Goal: Information Seeking & Learning: Learn about a topic

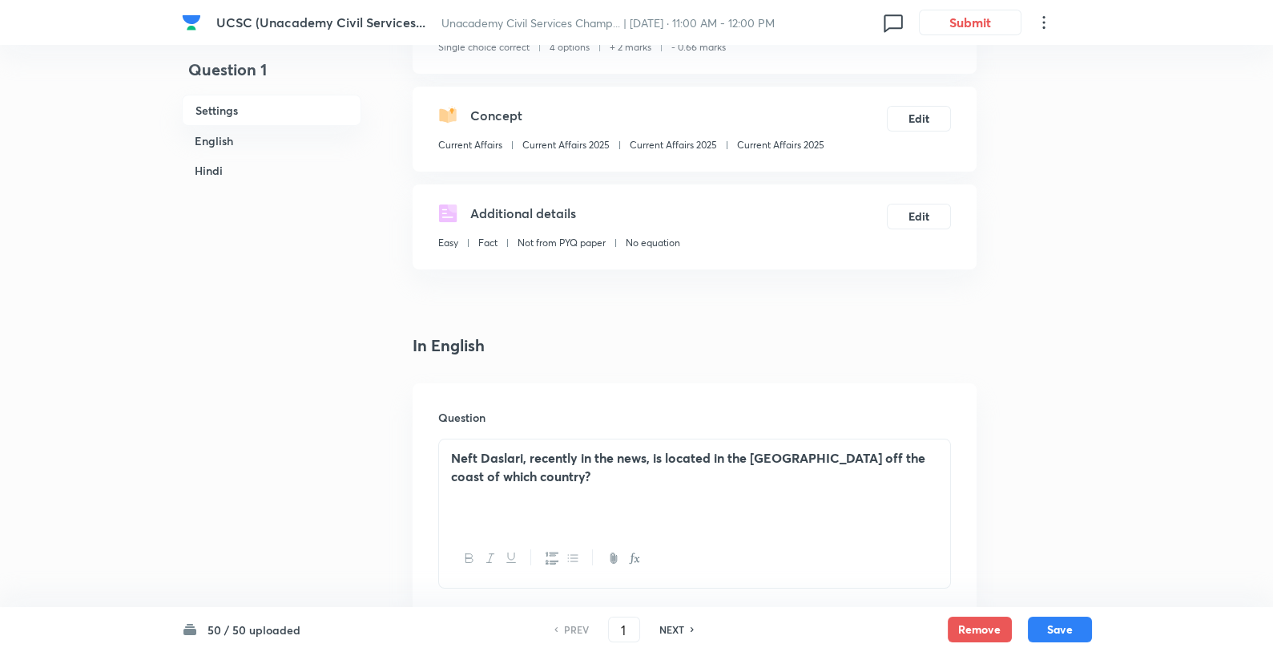
scroll to position [206, 0]
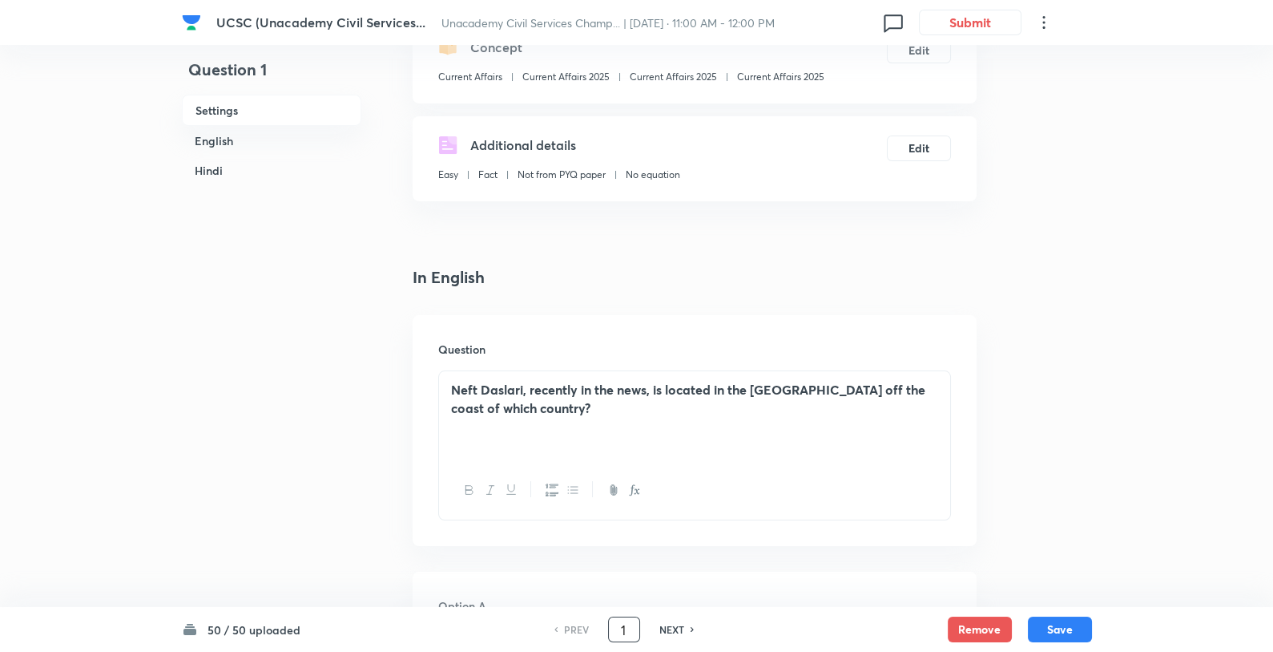
click at [620, 628] on input "1" at bounding box center [624, 630] width 30 height 28
type input "29"
checkbox input "false"
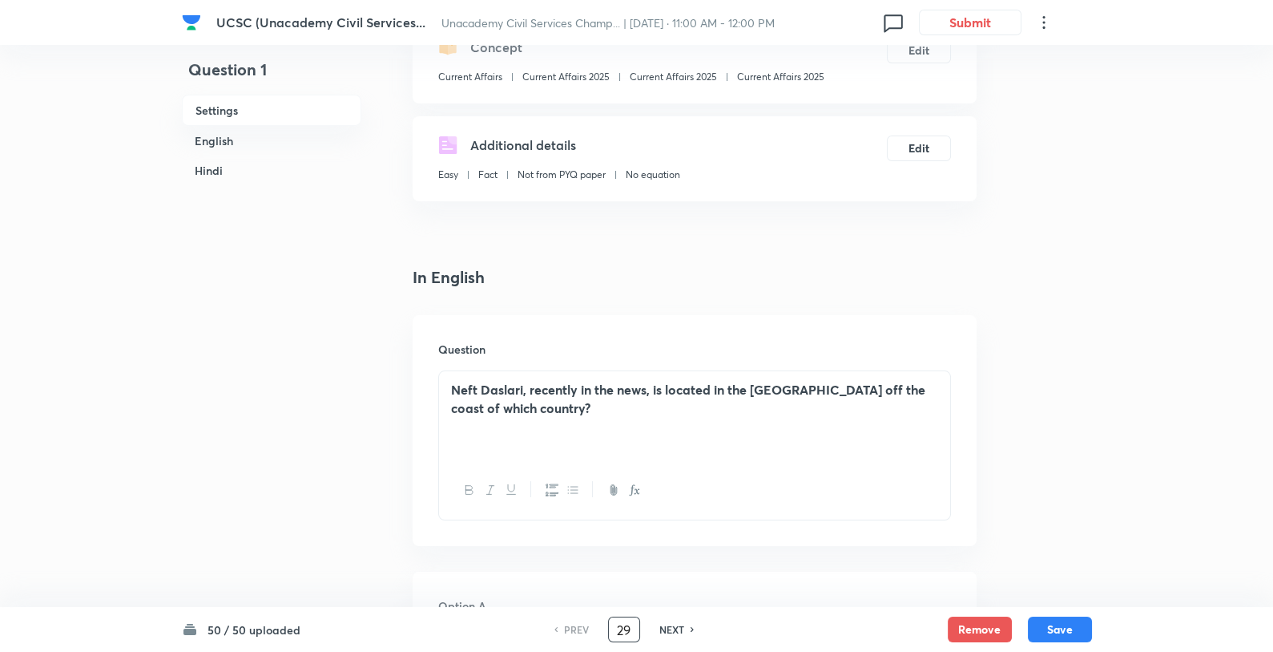
checkbox input "true"
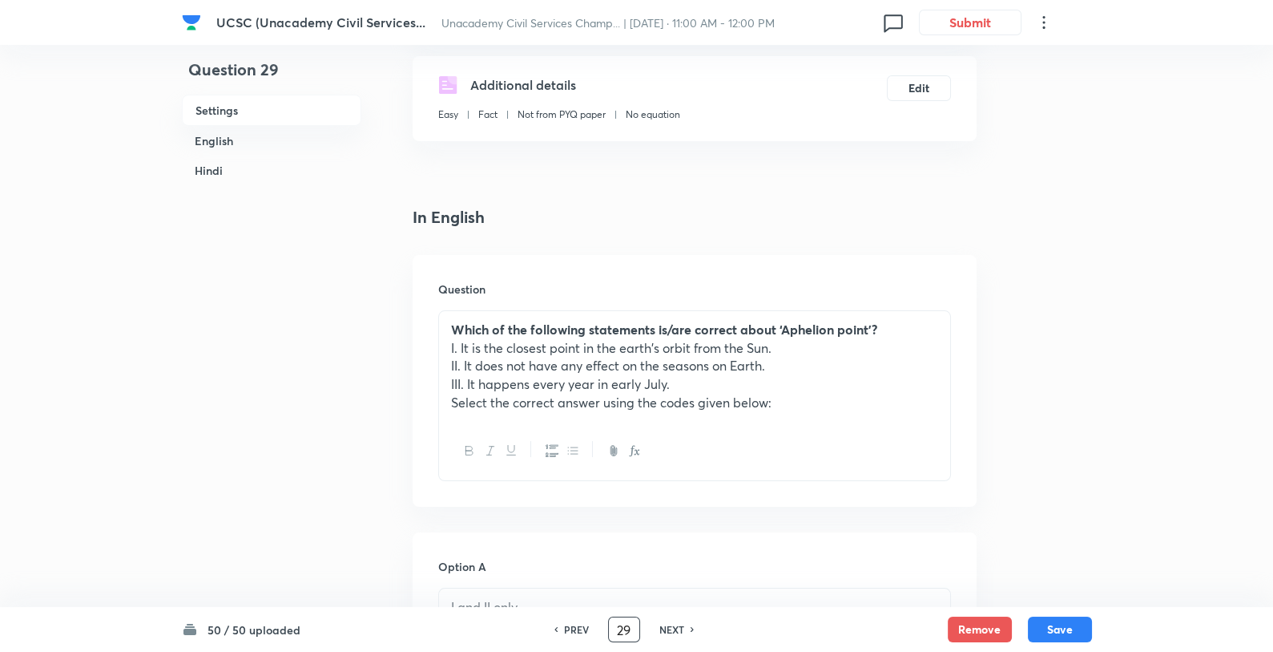
scroll to position [314, 0]
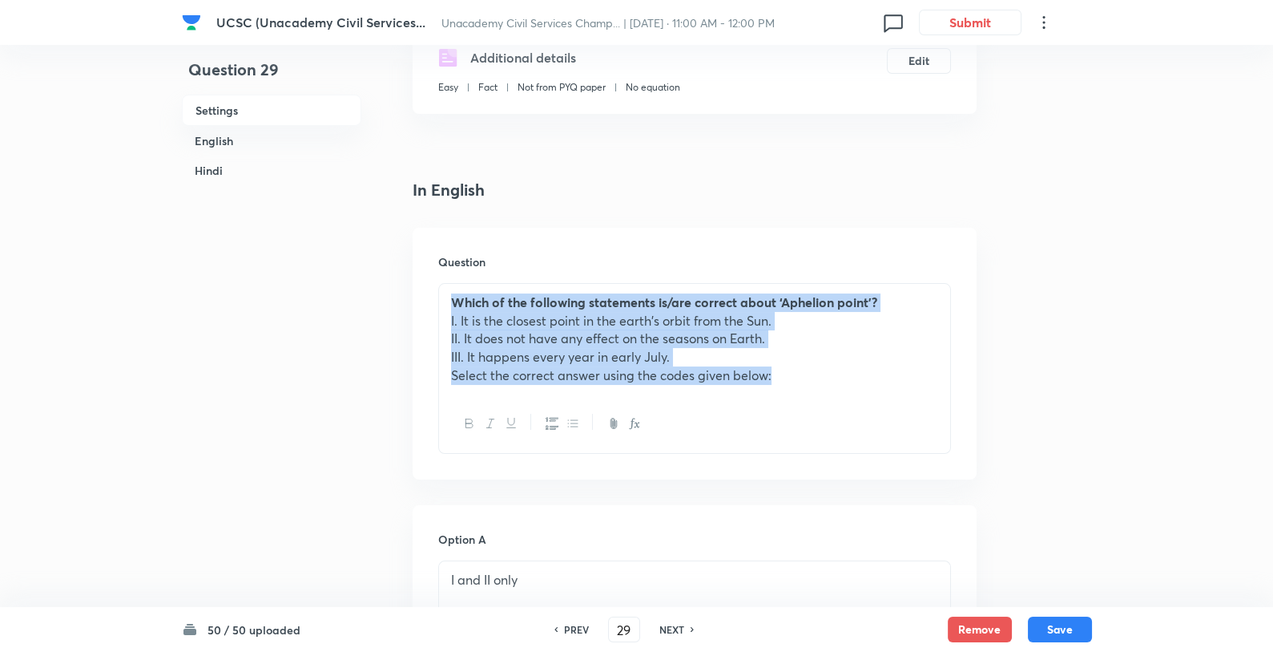
drag, startPoint x: 796, startPoint y: 367, endPoint x: 436, endPoint y: 302, distance: 365.7
click at [436, 302] on div "Question Which of the following statements is/are correct about ‘Aphelion point…" at bounding box center [695, 354] width 564 height 252
copy div "Which of the following statements is/are correct about ‘Aphelion point’? I. It …"
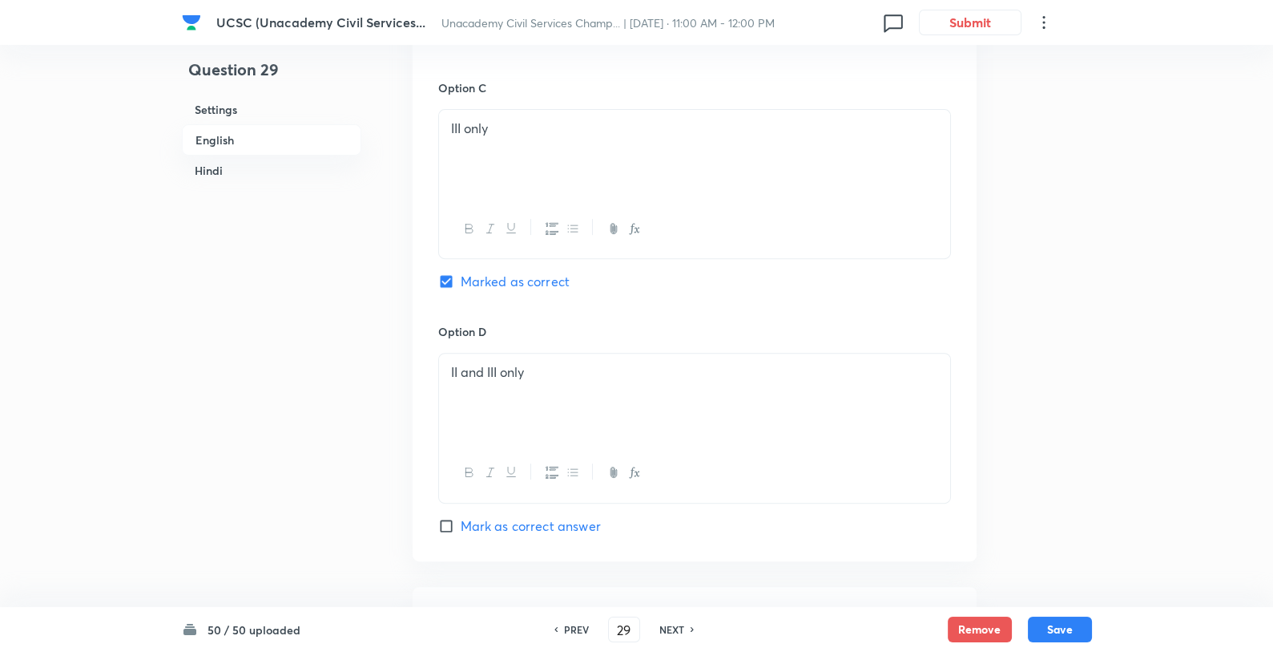
scroll to position [1808, 0]
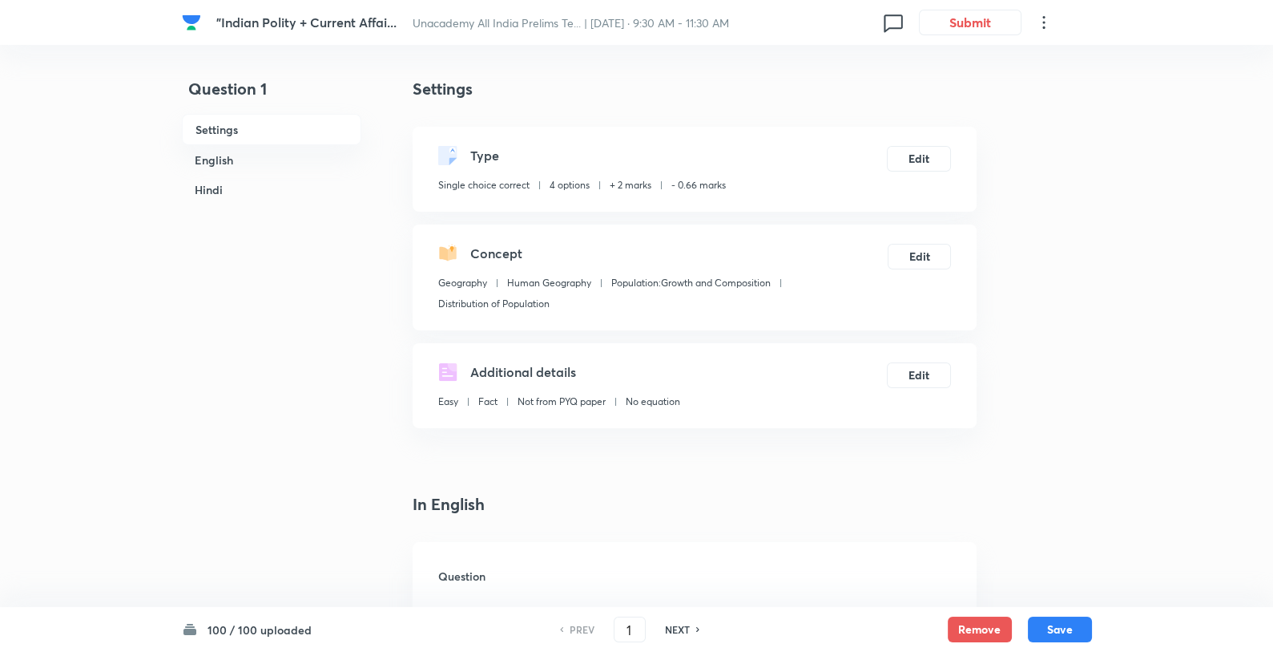
checkbox input "true"
click at [632, 627] on input "1" at bounding box center [630, 630] width 30 height 28
type input "44"
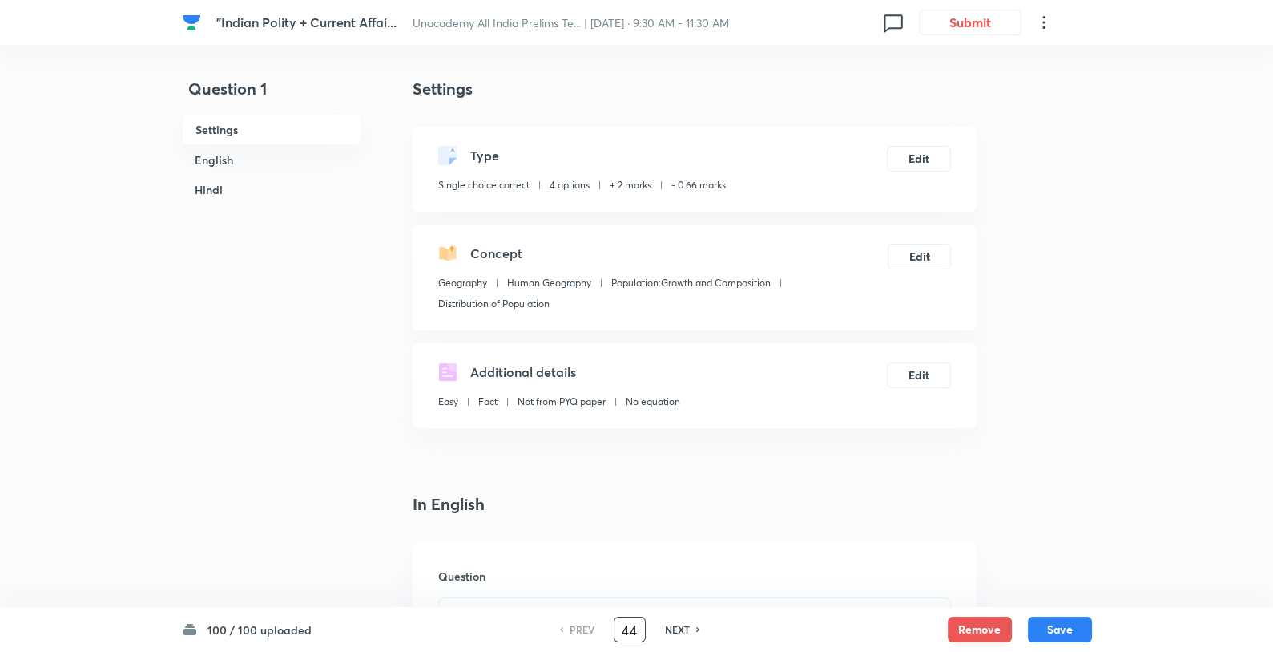
checkbox input "false"
checkbox input "true"
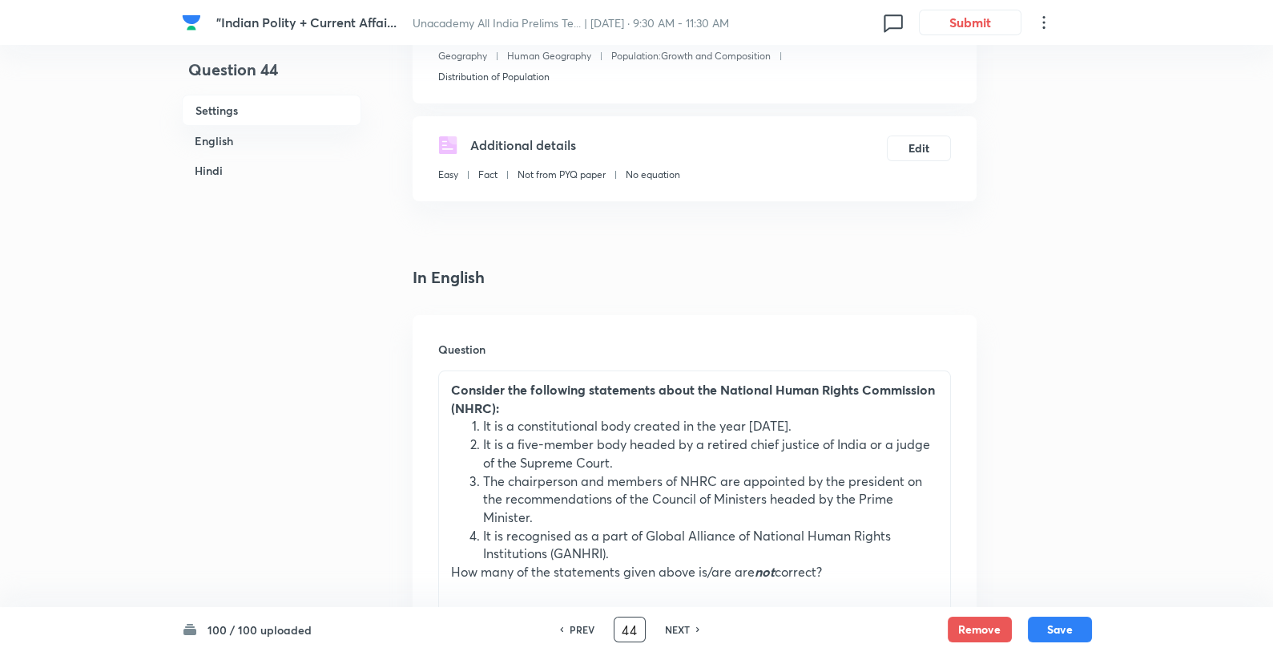
scroll to position [229, 0]
drag, startPoint x: 446, startPoint y: 389, endPoint x: 885, endPoint y: 573, distance: 475.3
click at [885, 573] on div "Consider the following statements about the National Human Rights Commission (N…" at bounding box center [694, 479] width 511 height 220
copy div "Consider the following statements about the National Human Rights Commission (N…"
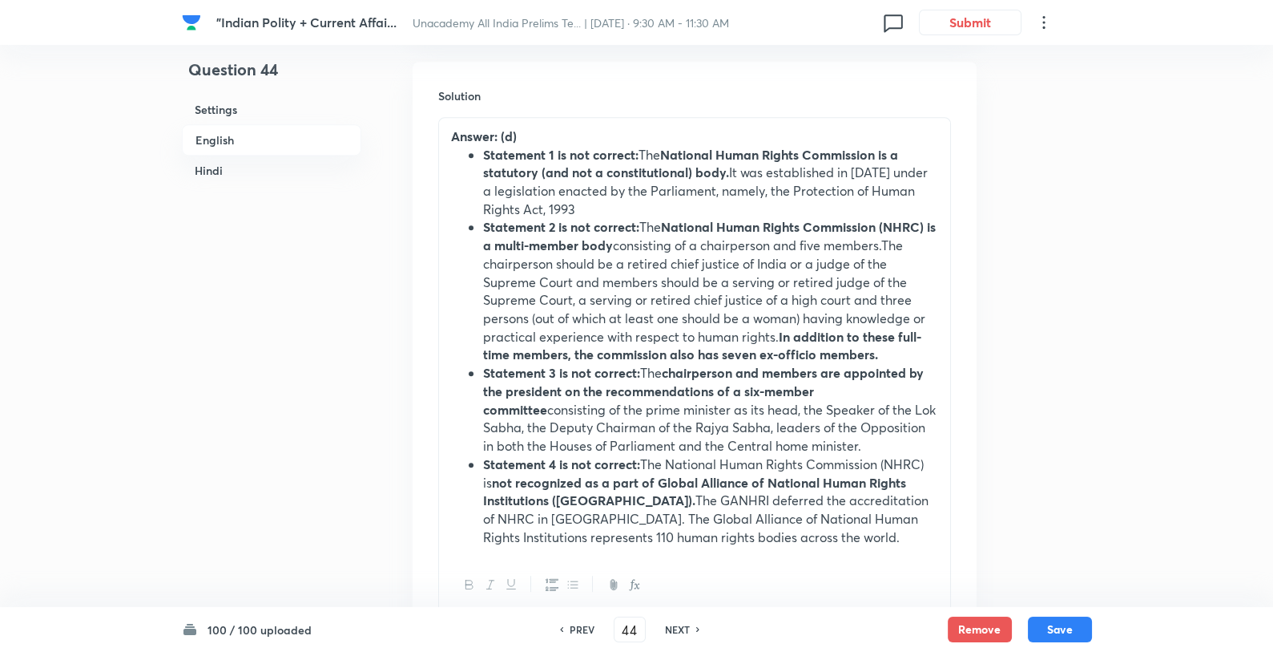
scroll to position [1890, 0]
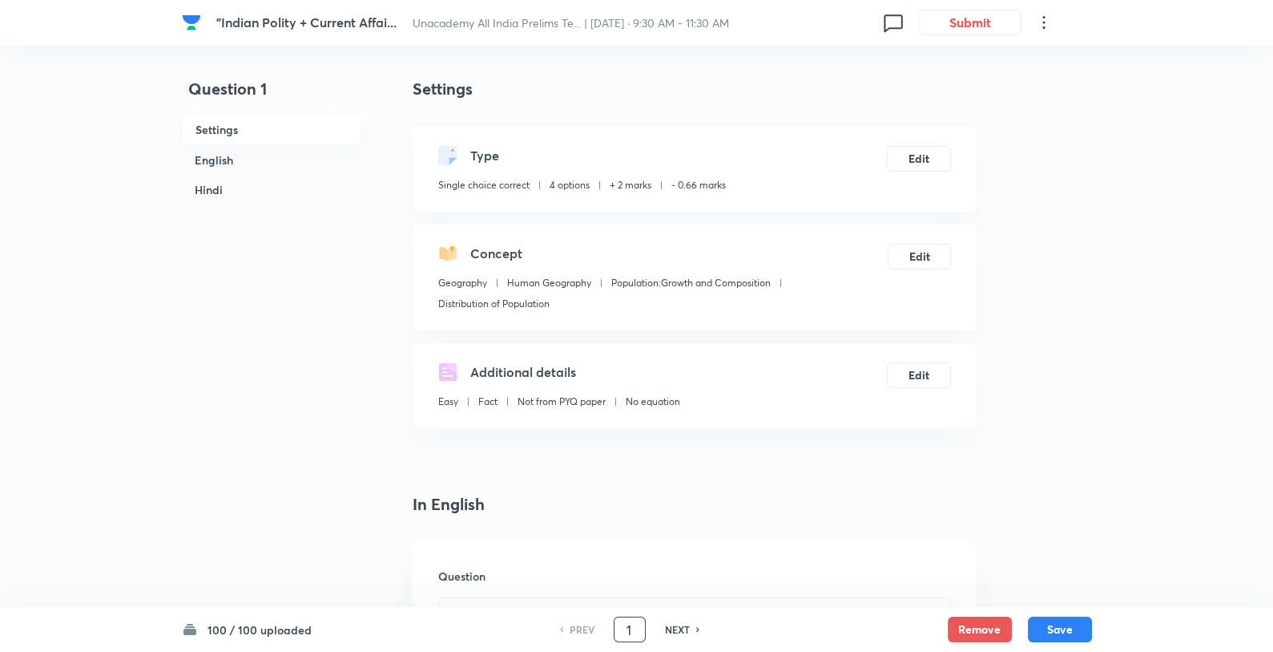
click at [624, 631] on input "1" at bounding box center [630, 630] width 30 height 28
type input "53"
checkbox input "false"
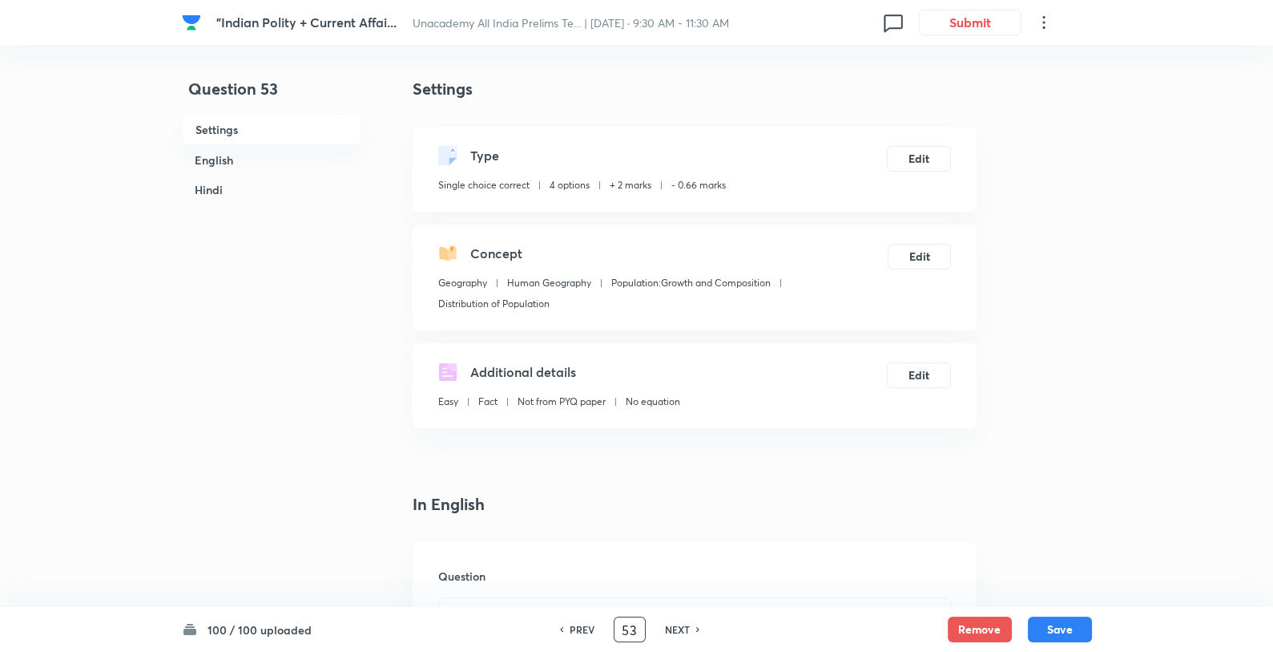
checkbox input "true"
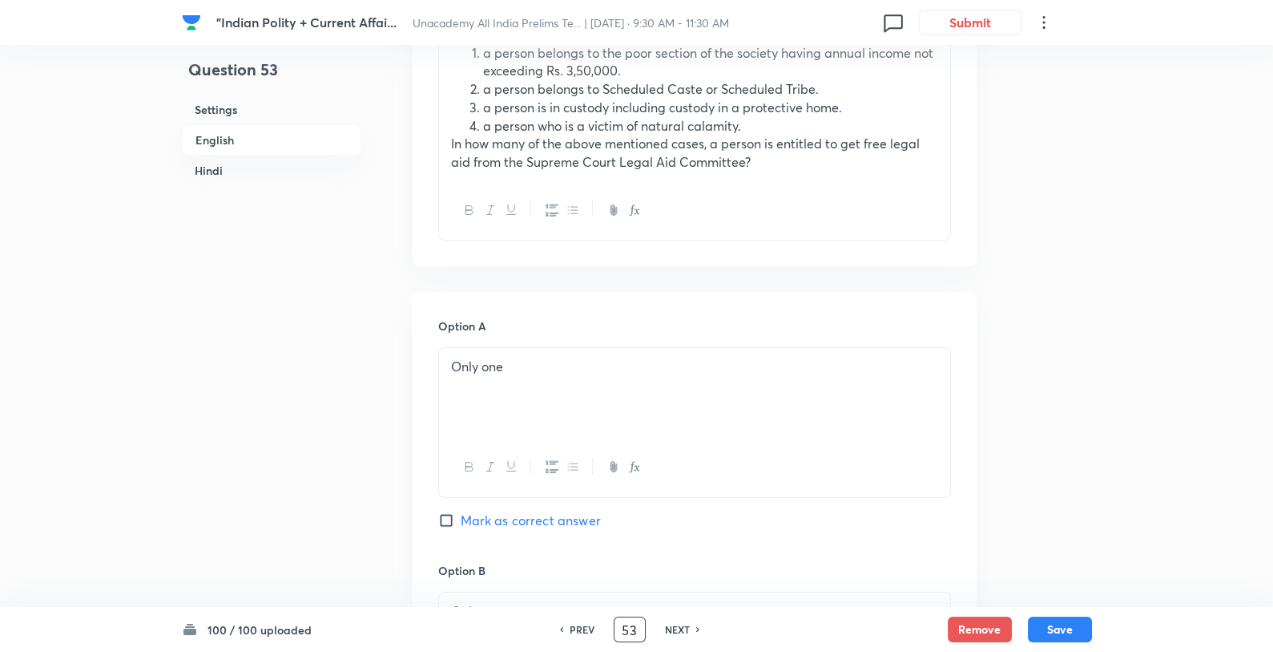
scroll to position [419, 0]
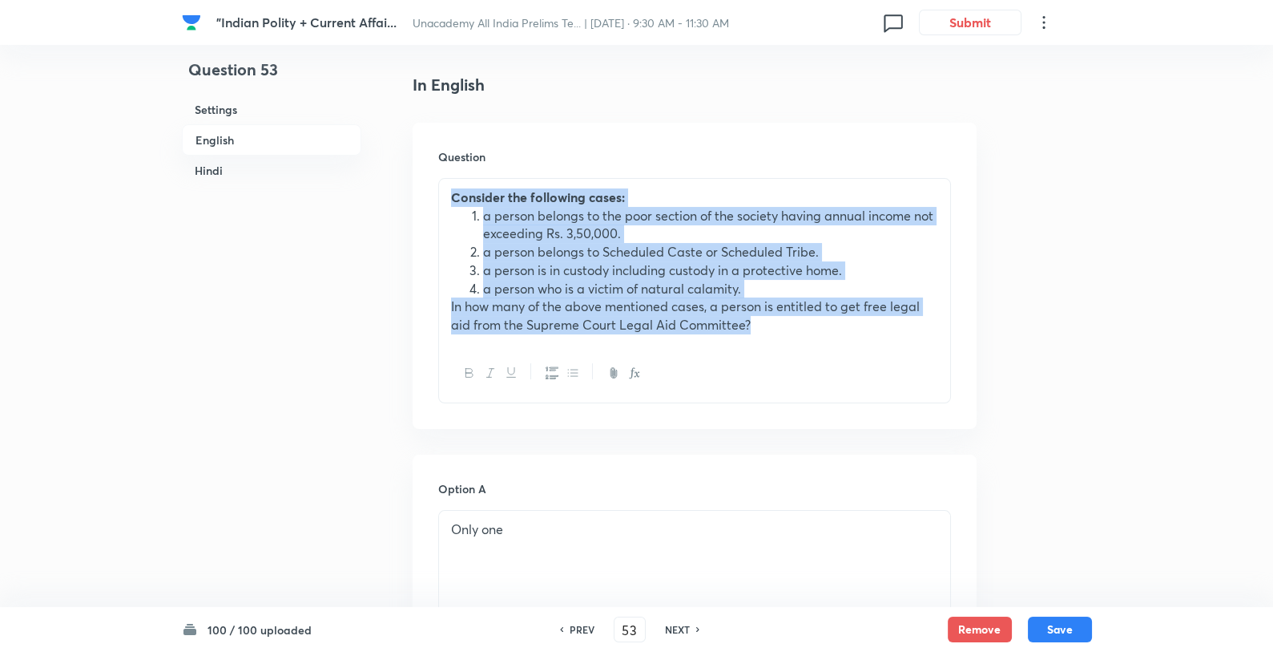
drag, startPoint x: 765, startPoint y: 322, endPoint x: 439, endPoint y: 203, distance: 346.6
click at [439, 203] on div "Consider the following cases: a person belongs to the poor section of the socie…" at bounding box center [694, 261] width 511 height 165
copy div "Consider the following cases: a person belongs to the poor section of the socie…"
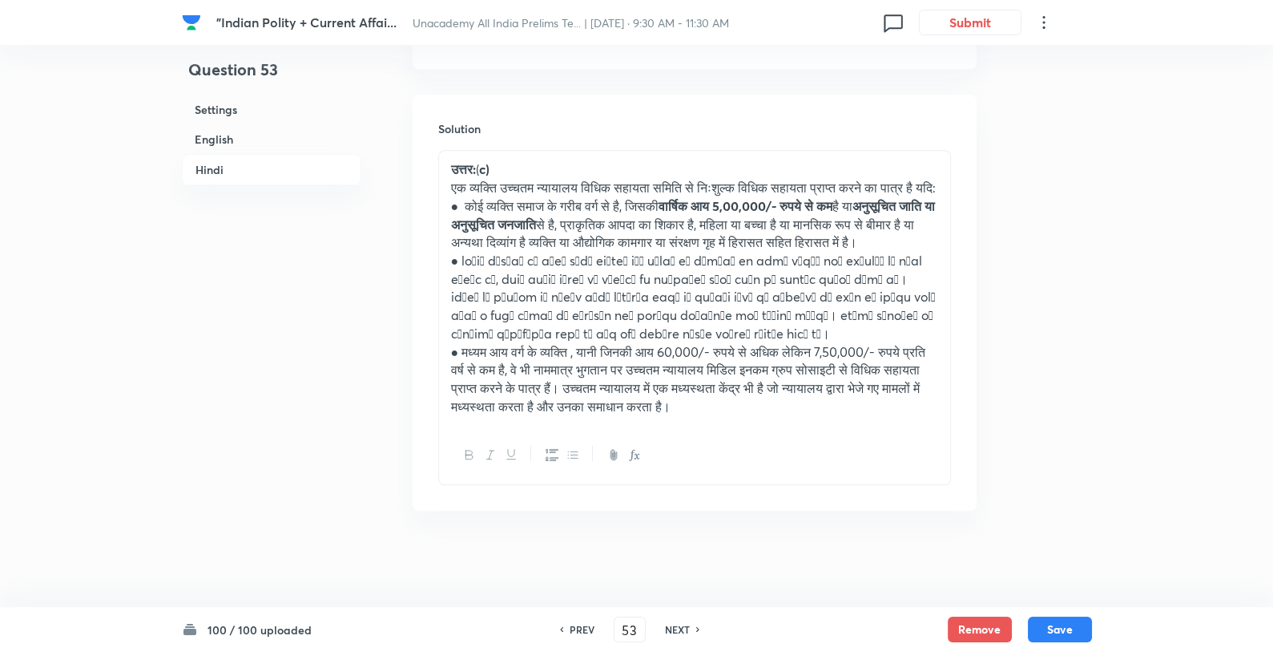
scroll to position [3780, 0]
click at [858, 288] on p at bounding box center [694, 297] width 487 height 91
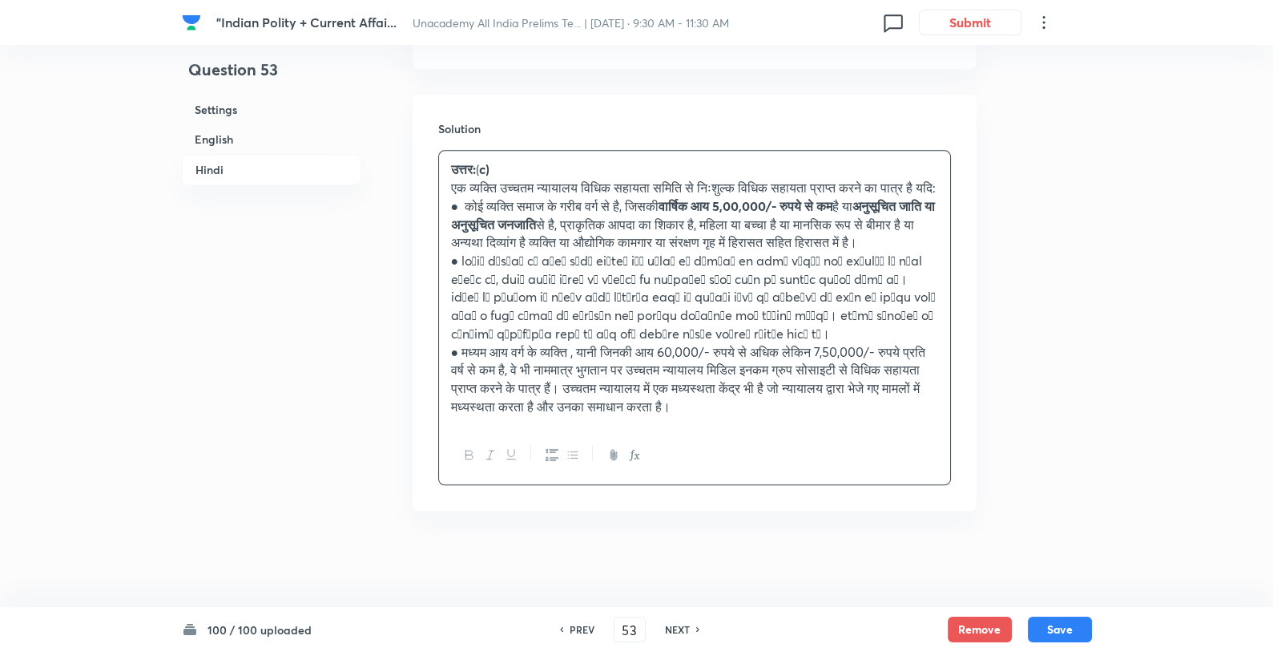
click at [858, 288] on p at bounding box center [694, 297] width 487 height 91
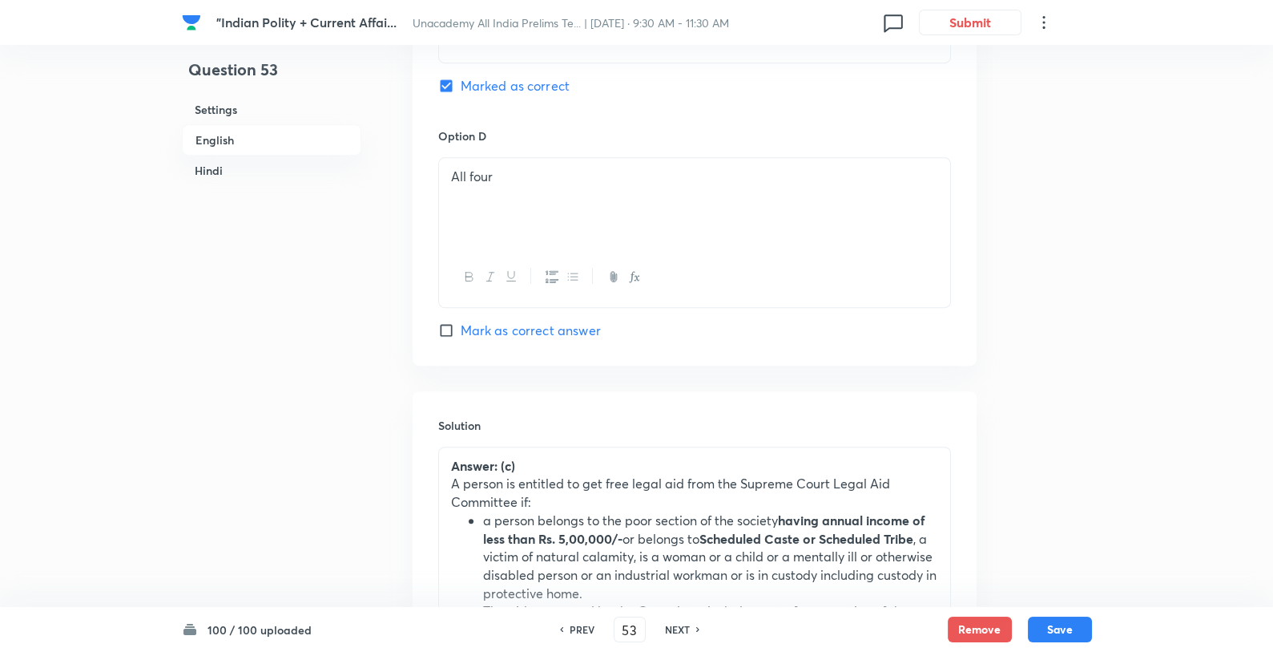
scroll to position [1825, 0]
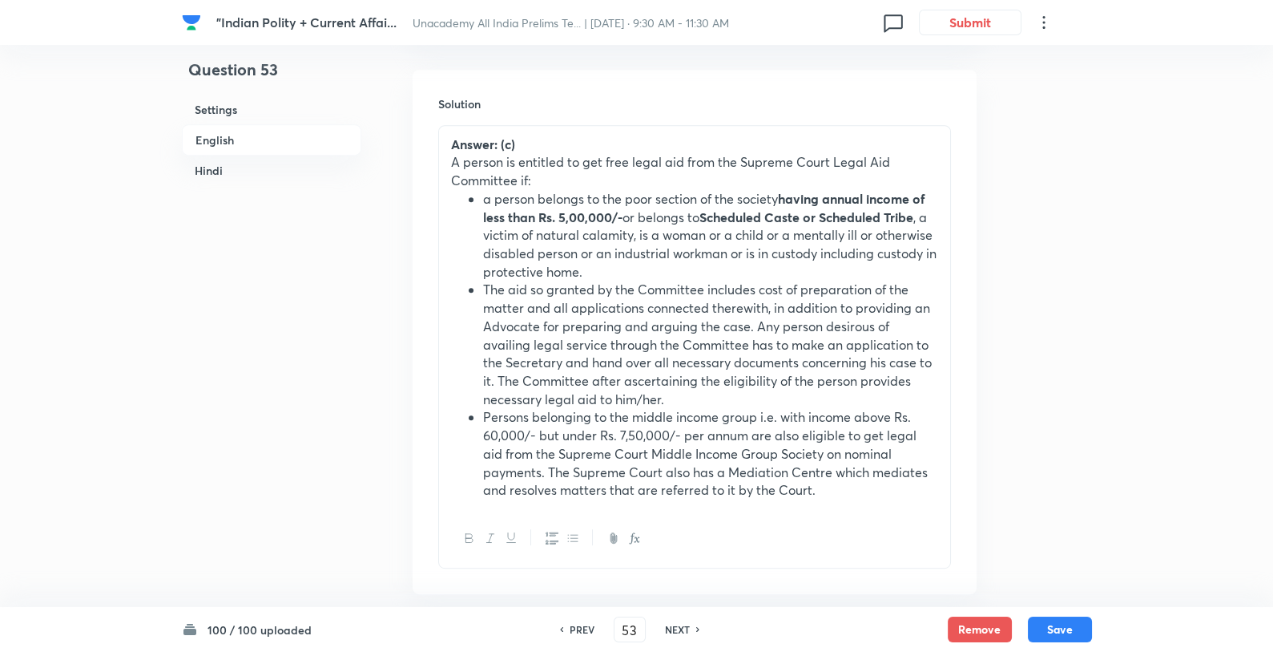
click at [676, 220] on li "a person belongs to the poor section of the society having annual income of les…" at bounding box center [710, 235] width 455 height 91
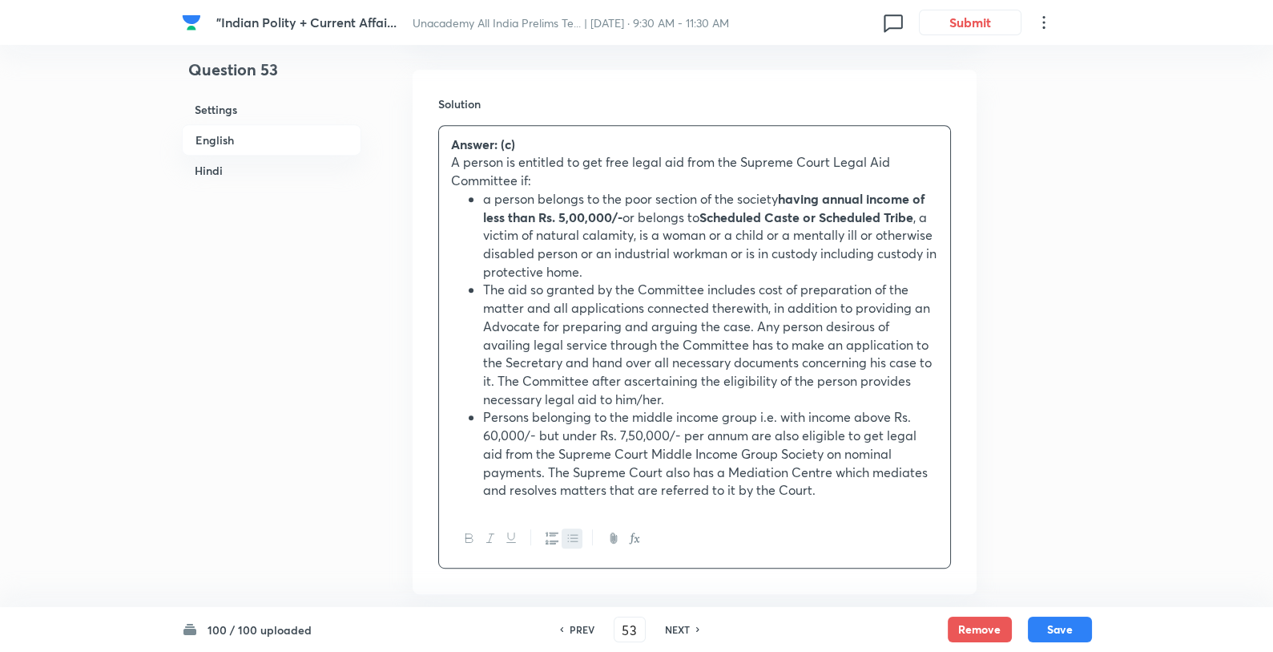
click at [676, 220] on li "a person belongs to the poor section of the society having annual income of les…" at bounding box center [710, 235] width 455 height 91
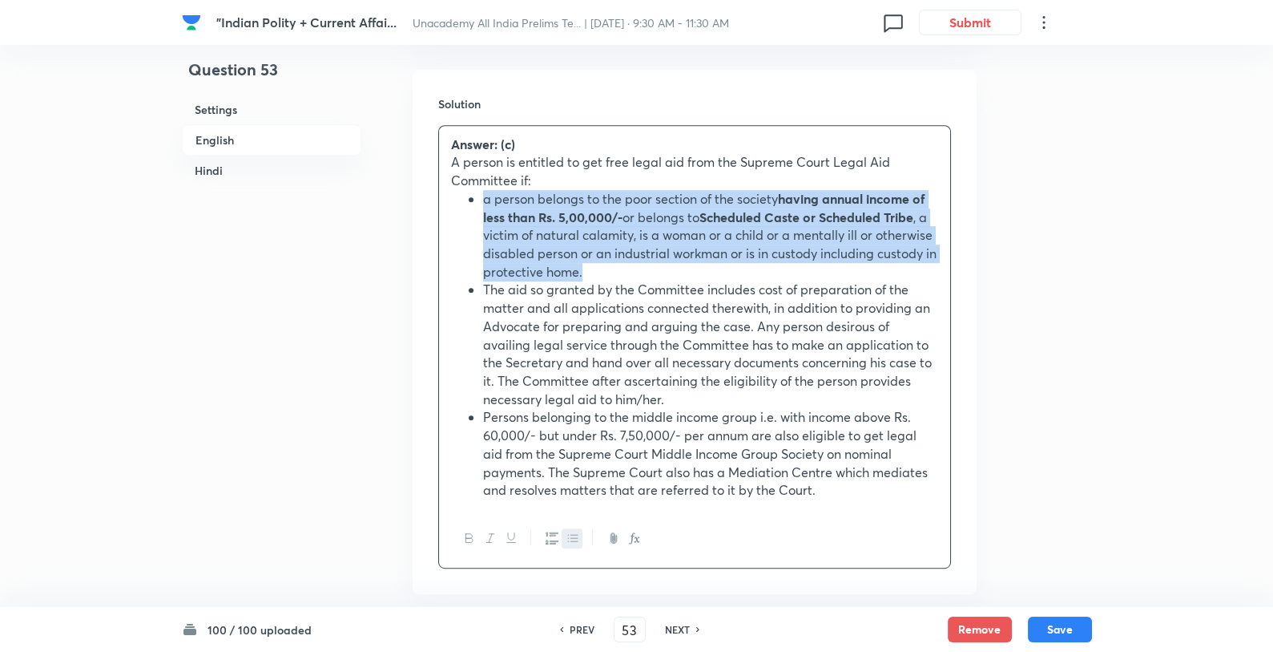
click at [634, 227] on li "a person belongs to the poor section of the society having annual income of les…" at bounding box center [710, 235] width 455 height 91
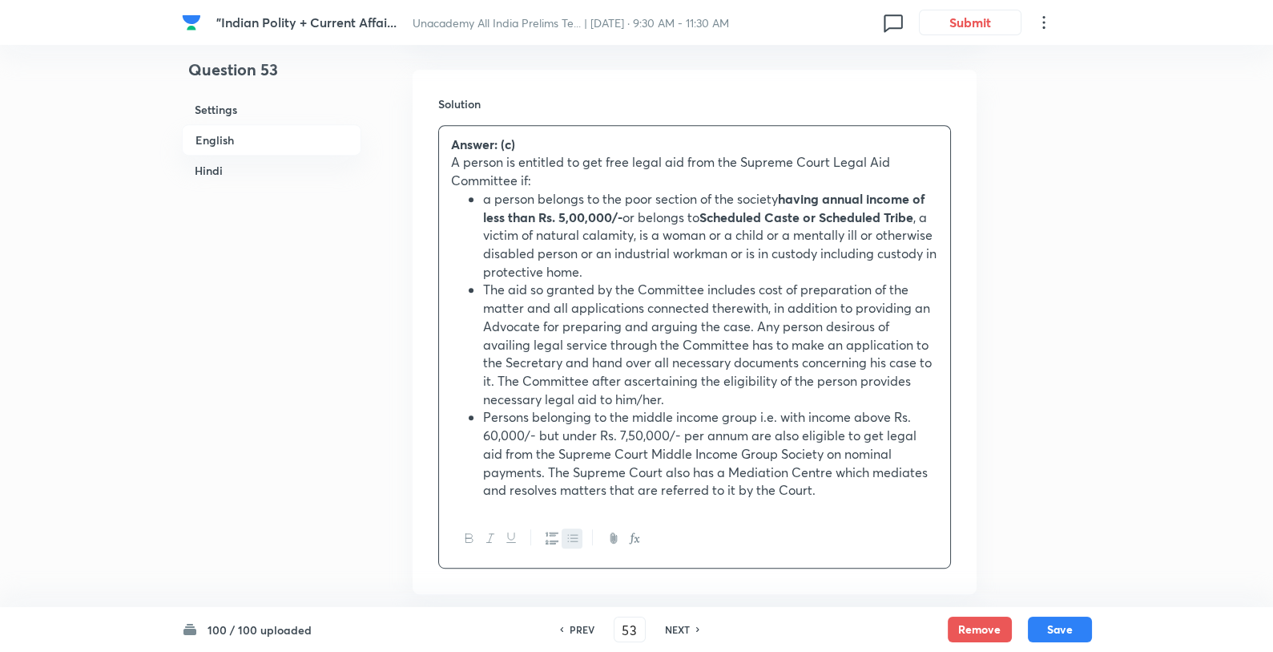
click at [634, 227] on li "a person belongs to the poor section of the society having annual income of les…" at bounding box center [710, 235] width 455 height 91
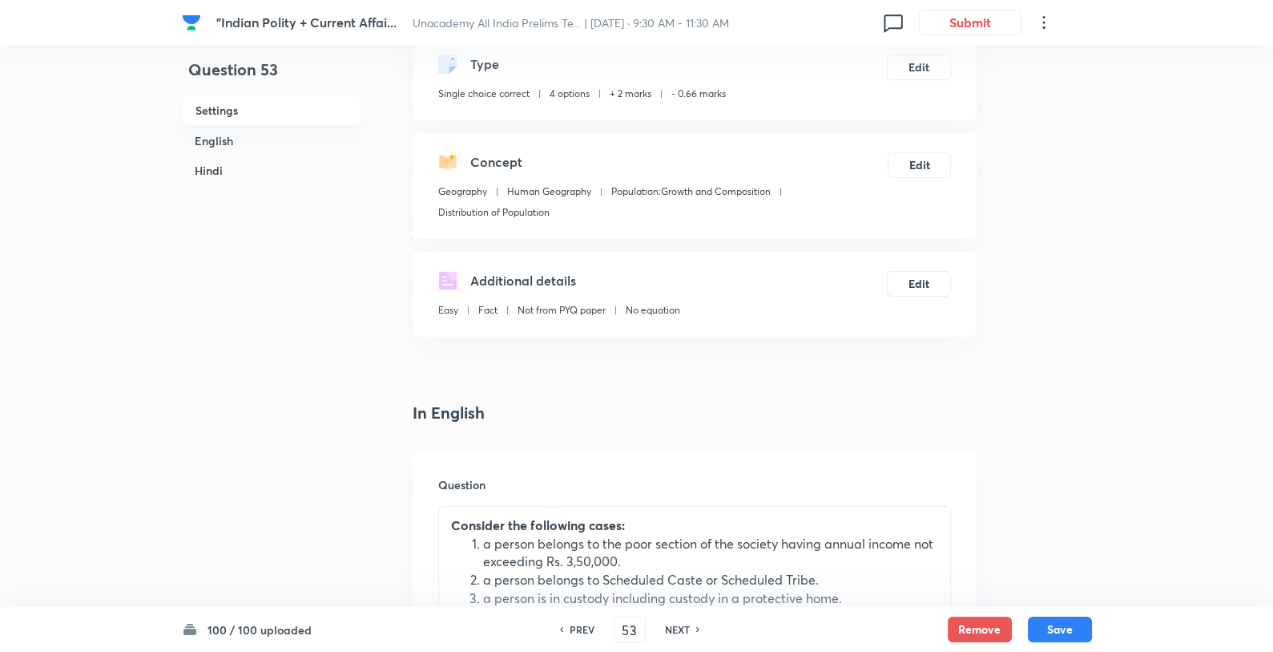
scroll to position [126, 0]
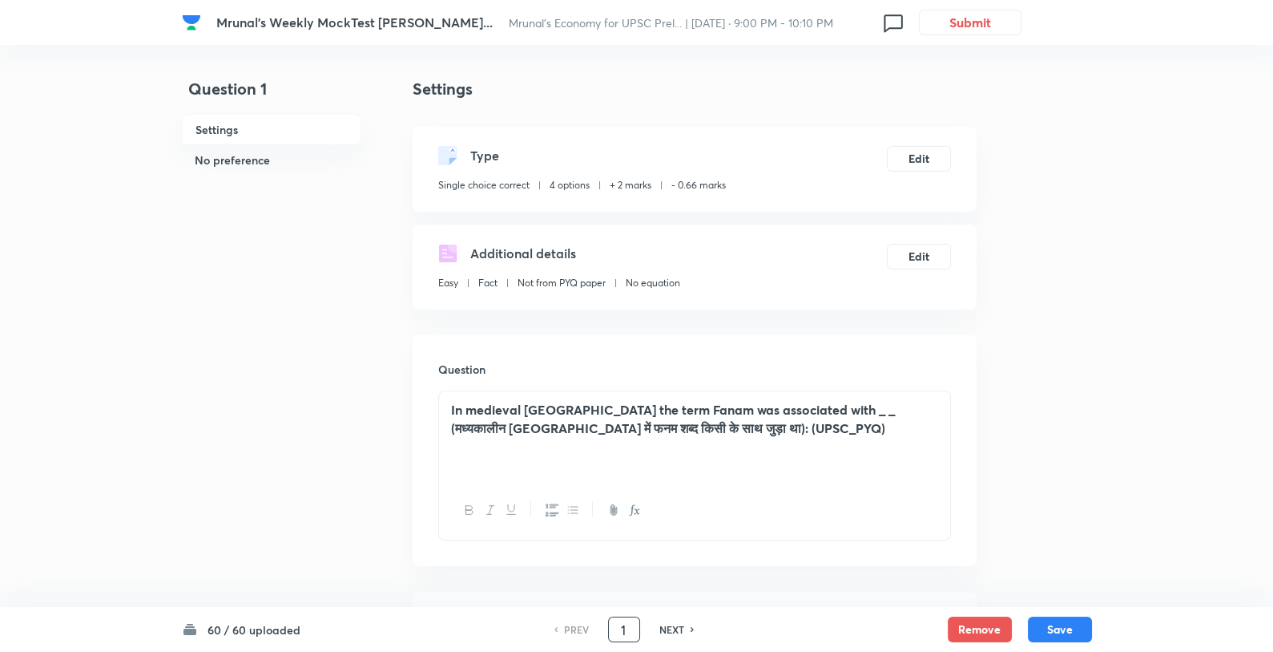
click at [624, 623] on input "1" at bounding box center [624, 630] width 30 height 28
type input "52"
checkbox input "true"
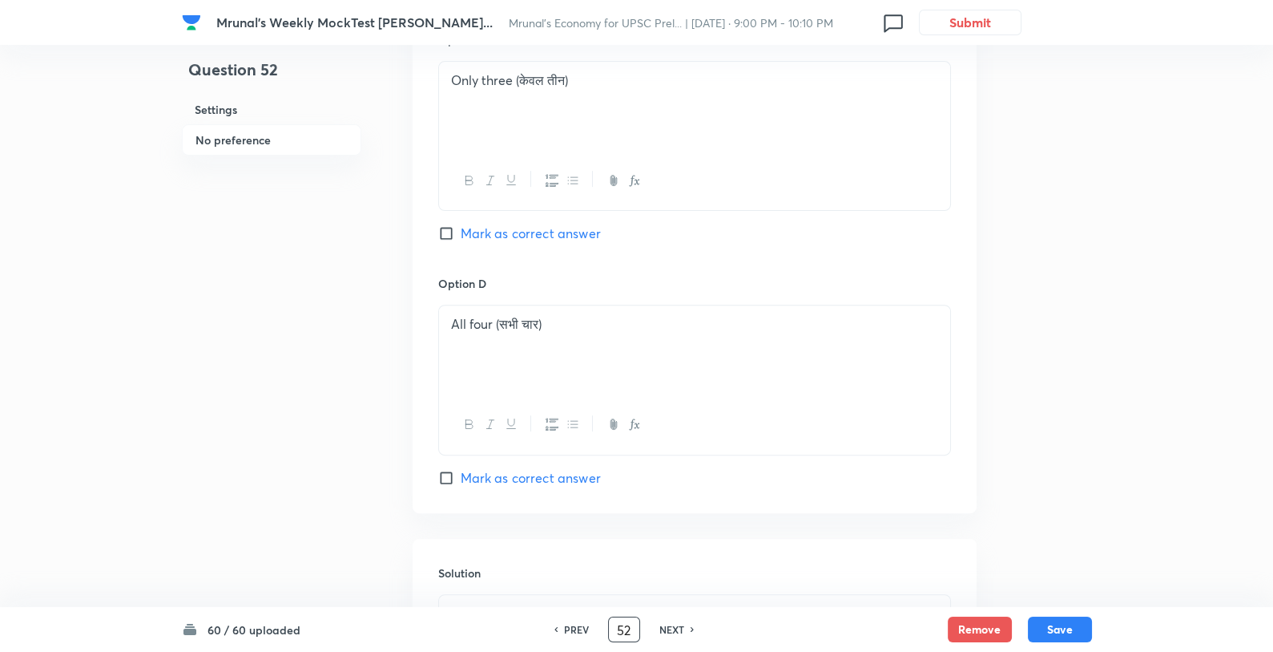
scroll to position [1496, 0]
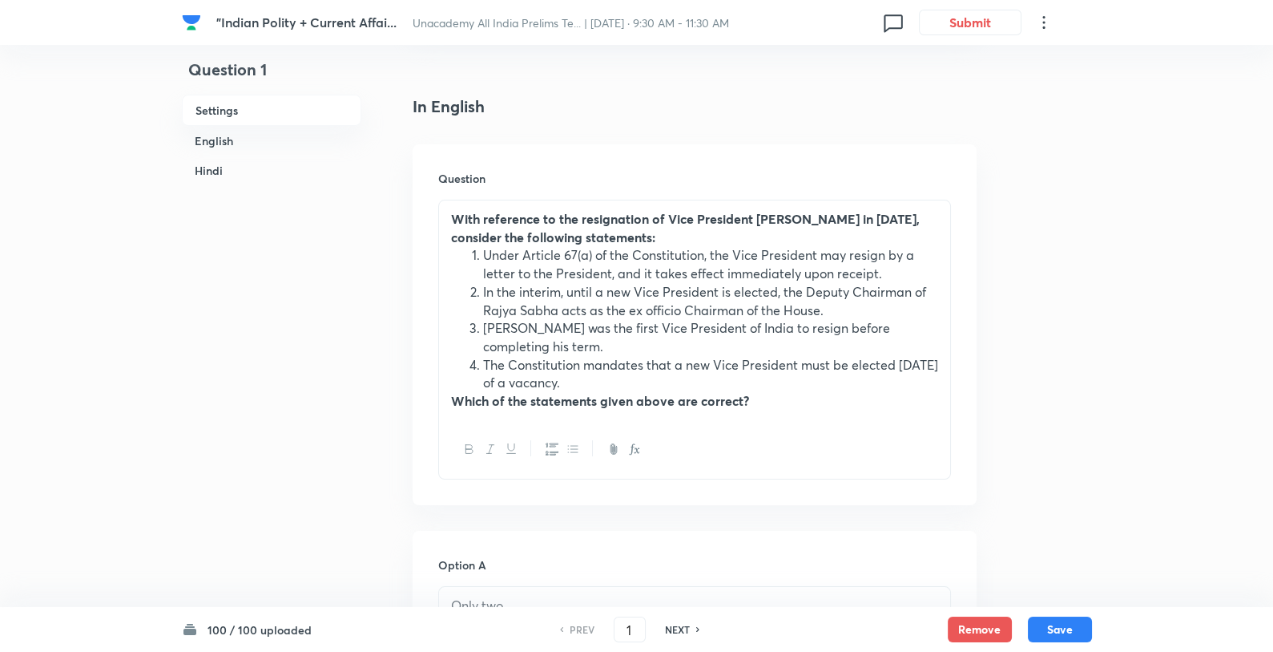
scroll to position [458, 0]
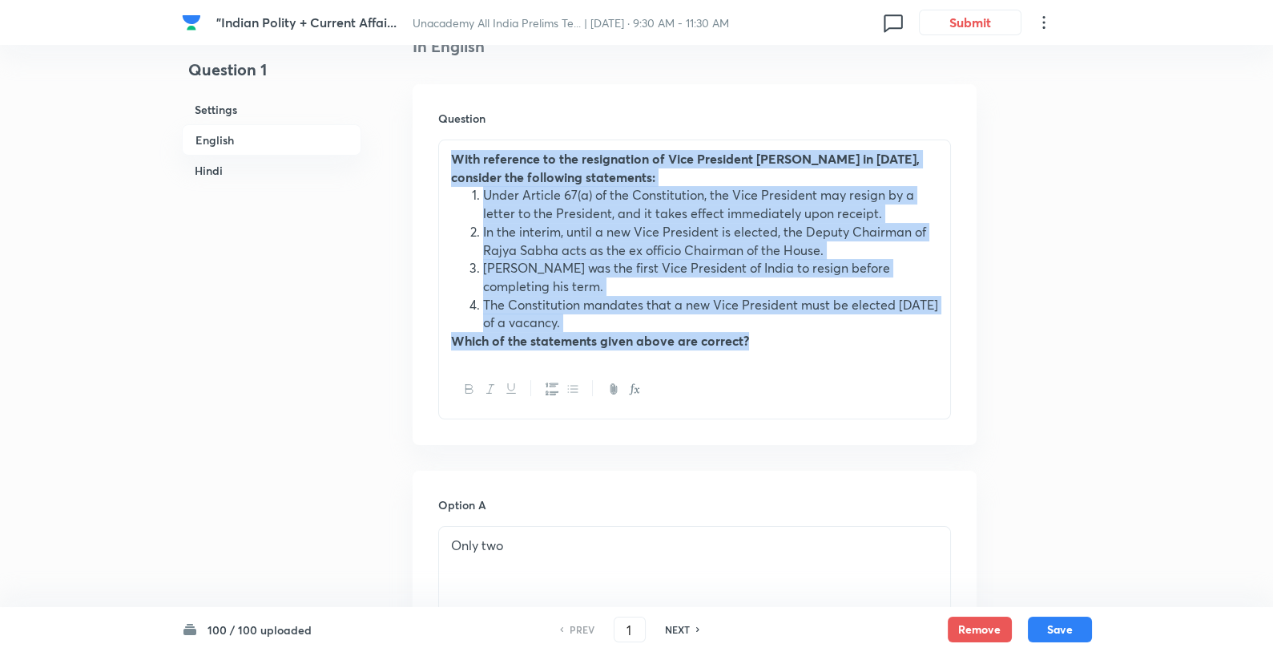
drag, startPoint x: 508, startPoint y: 167, endPoint x: 796, endPoint y: 336, distance: 333.7
click at [796, 336] on div "With reference to the resignation of Vice President Jagdeep Dhankhar in July 20…" at bounding box center [694, 250] width 511 height 220
copy div "With reference to the resignation of Vice President Jagdeep Dhankhar in July 20…"
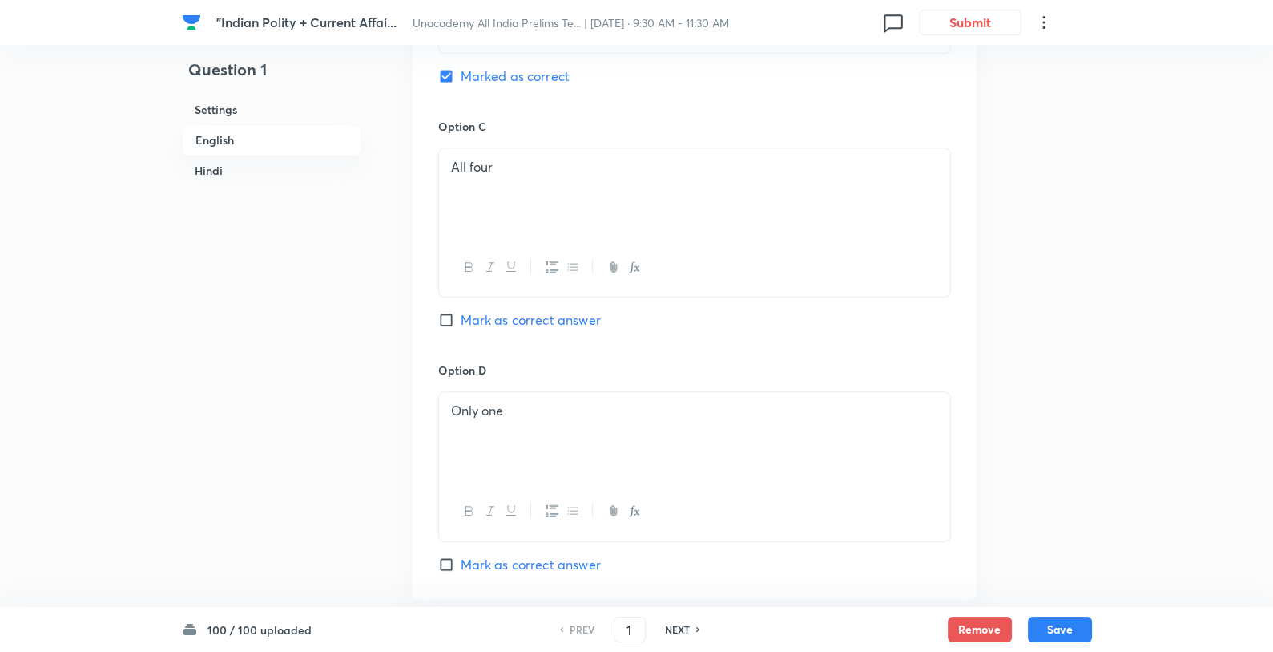
scroll to position [1533, 0]
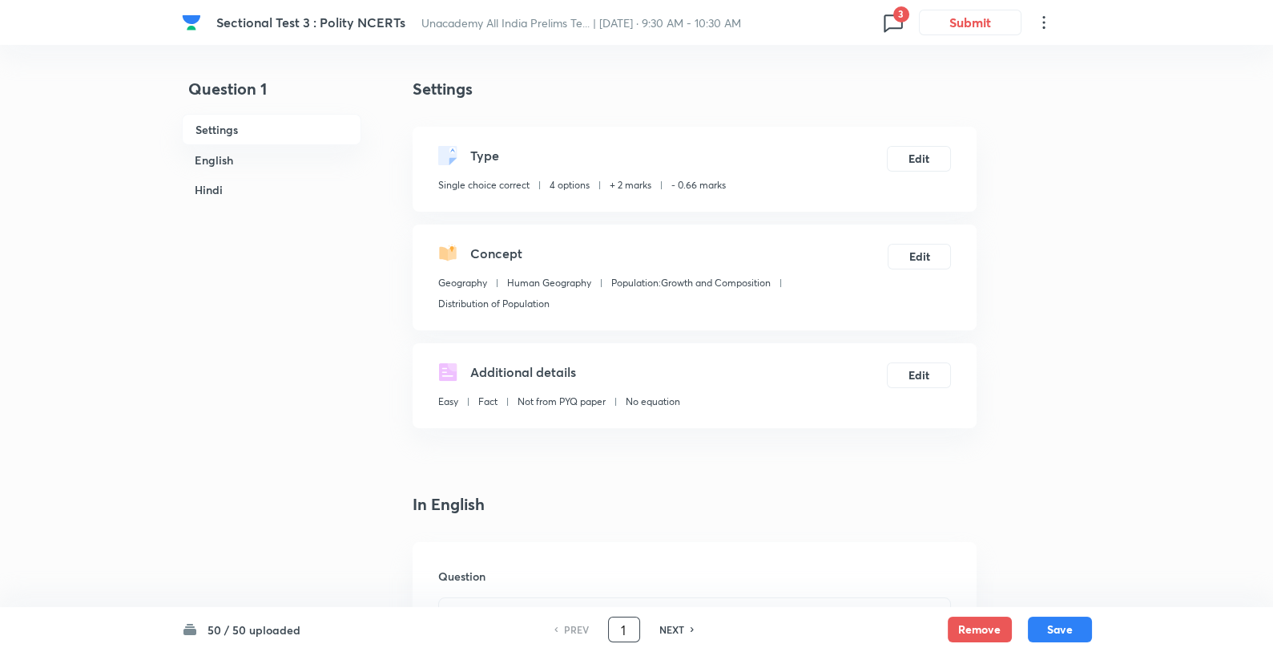
click at [638, 627] on div "1 ​" at bounding box center [624, 629] width 32 height 26
type input "4"
checkbox input "false"
checkbox input "true"
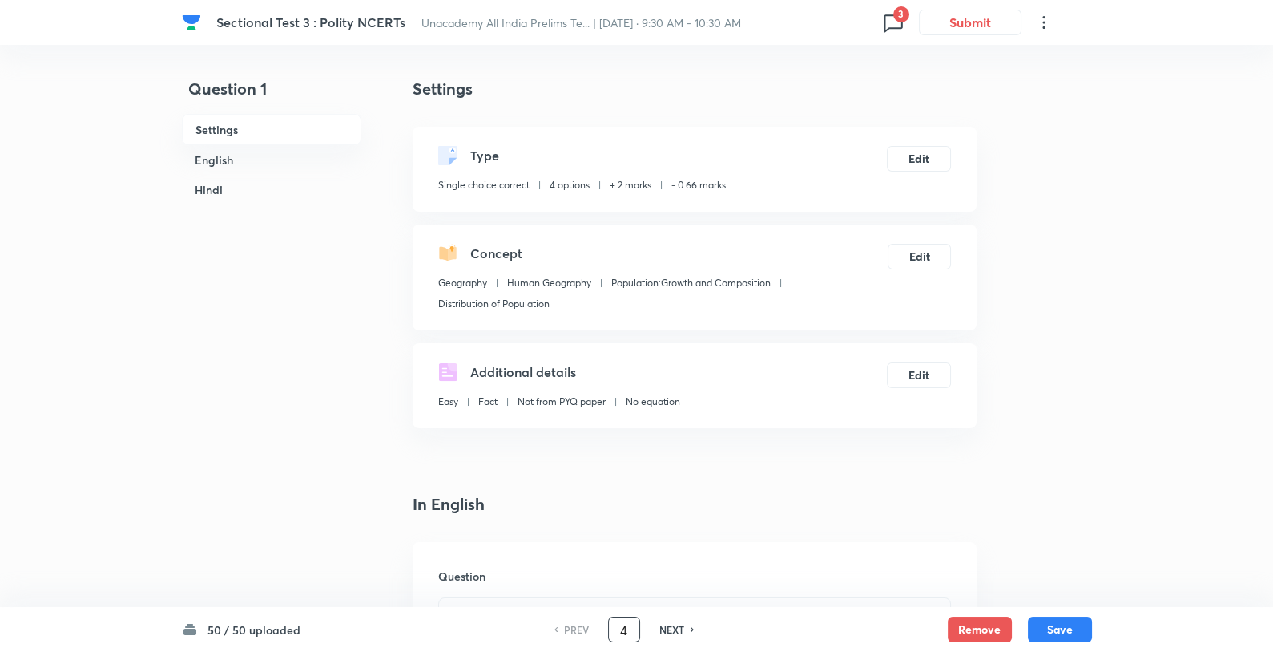
checkbox input "true"
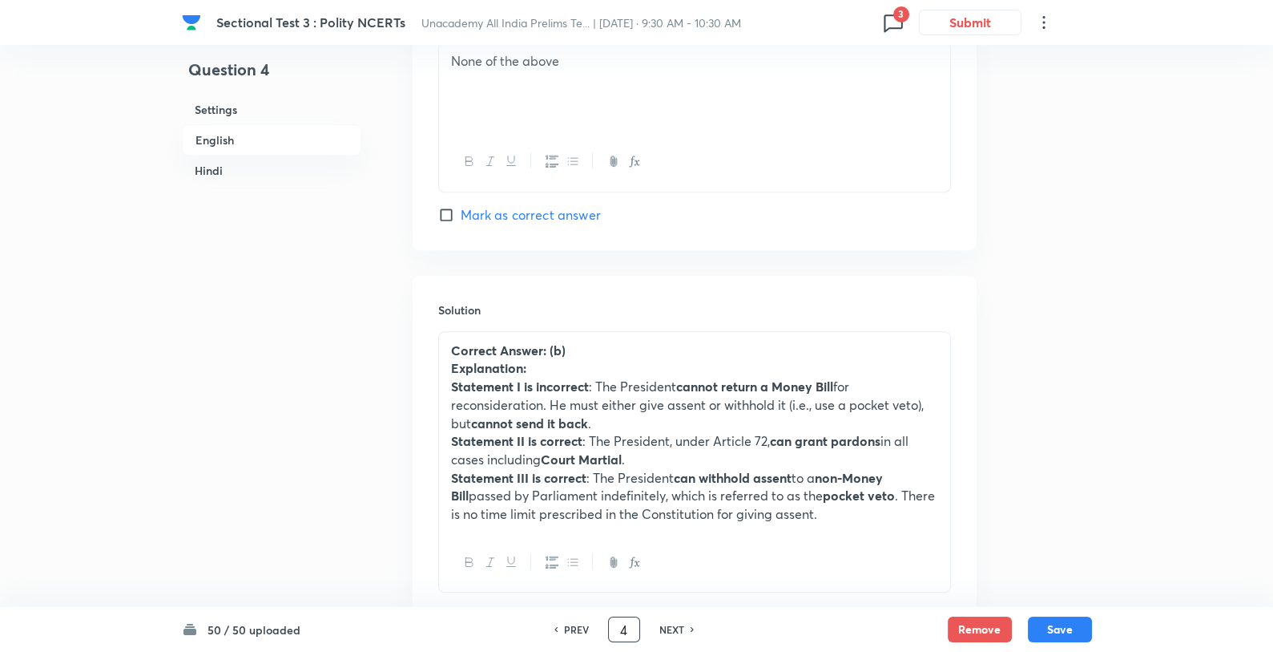
scroll to position [1627, 0]
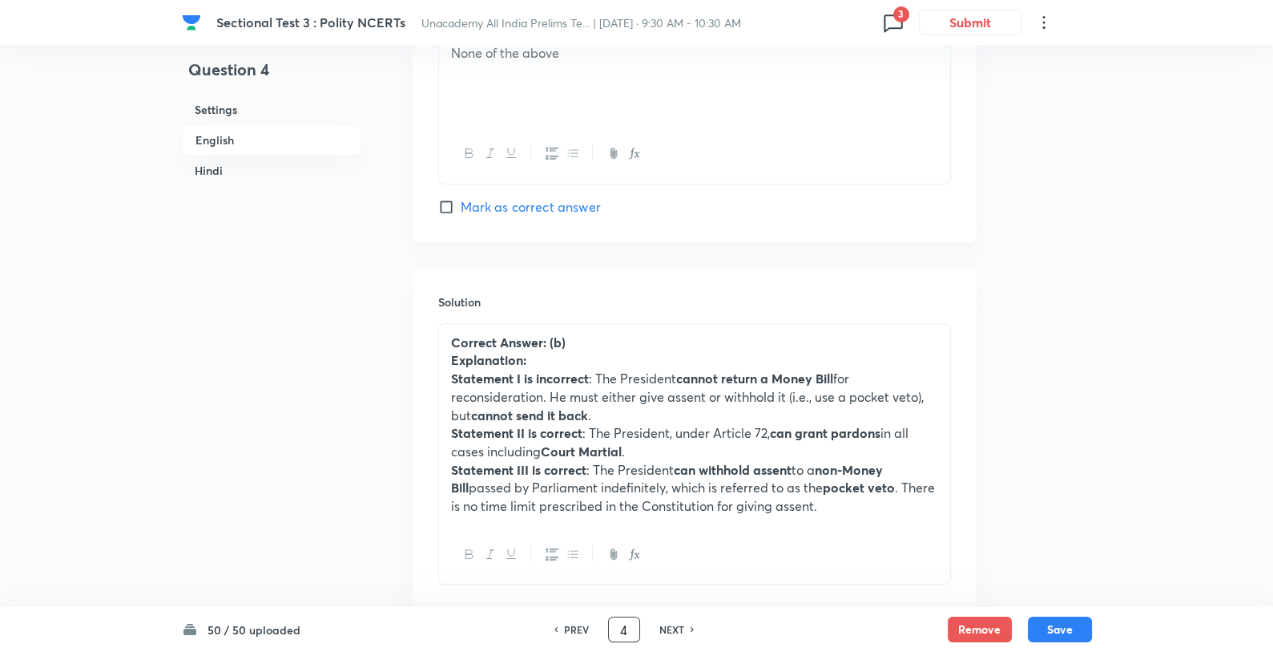
click at [777, 468] on strong "can withhold assent" at bounding box center [733, 469] width 118 height 17
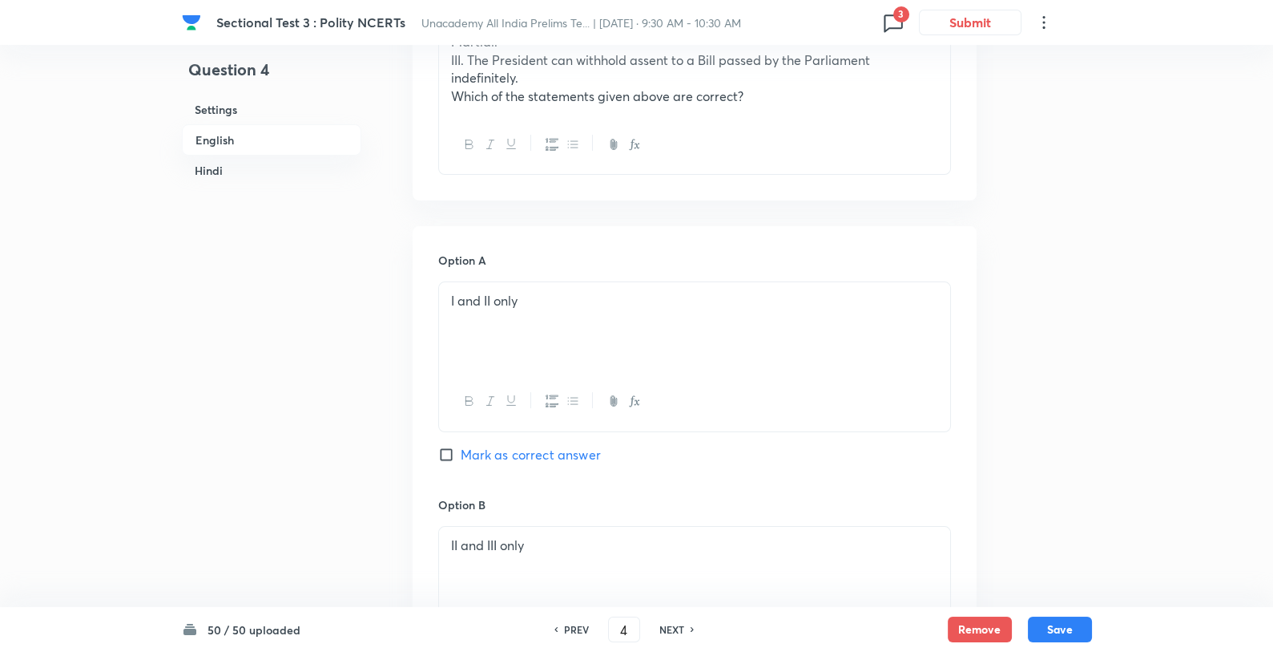
scroll to position [422, 0]
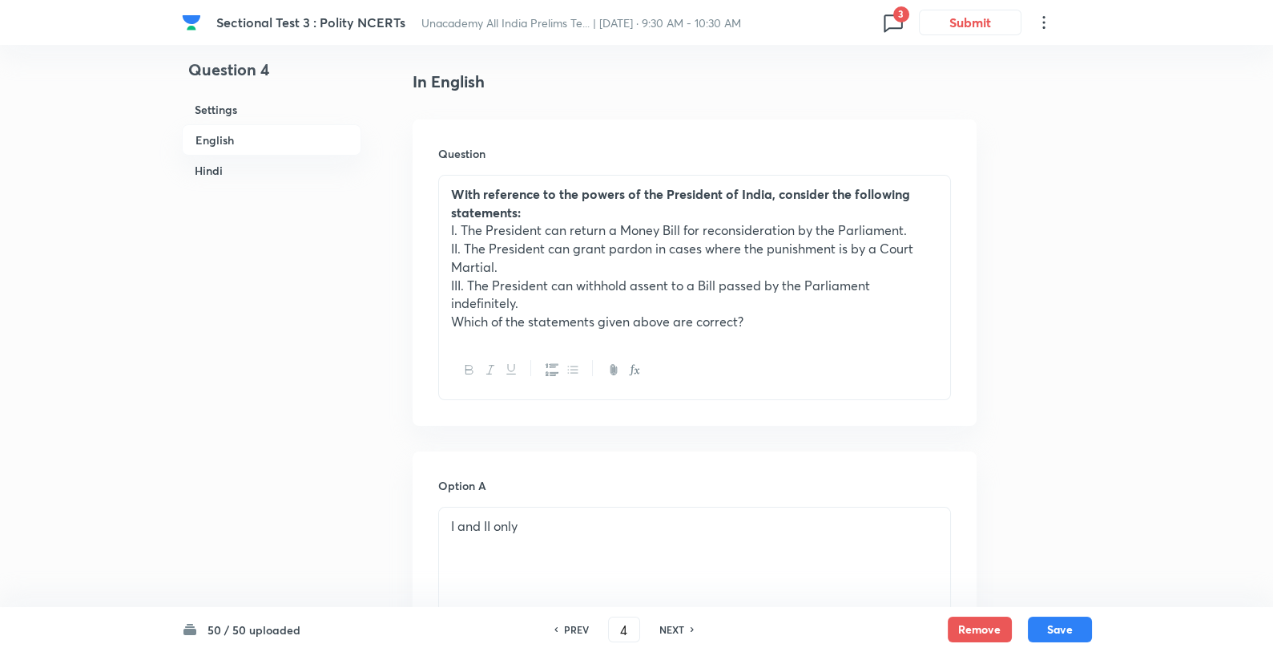
click at [817, 325] on p "Which of the statements given above are correct?" at bounding box center [694, 322] width 487 height 18
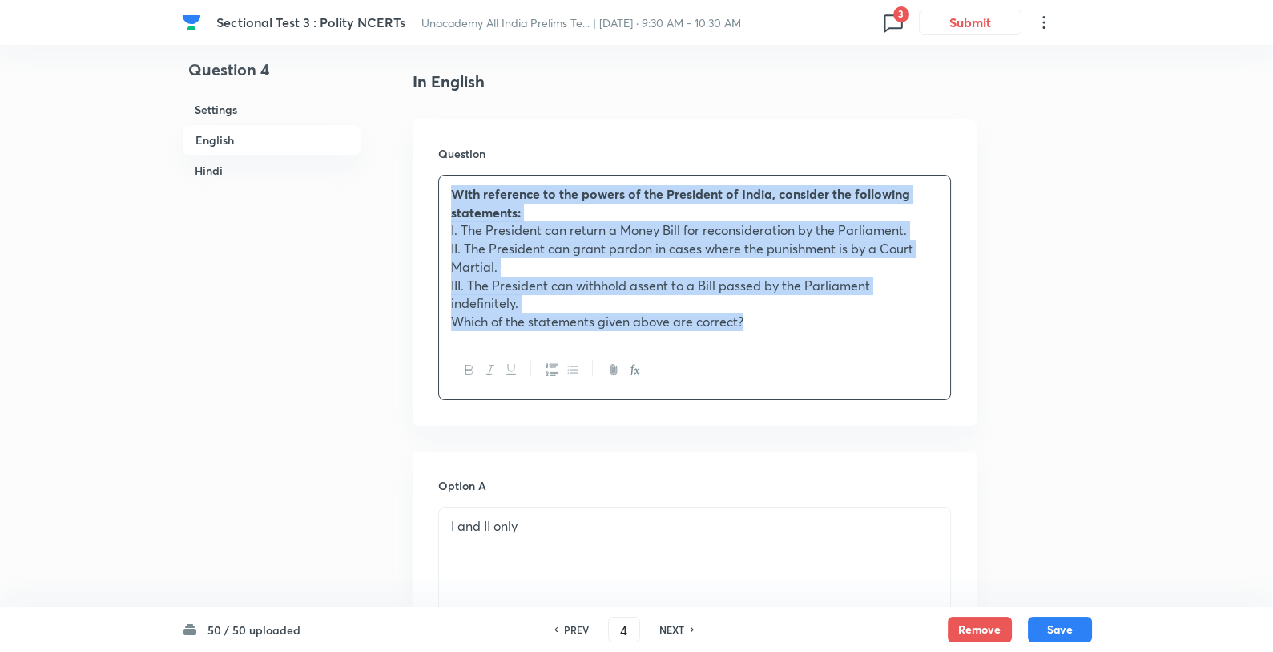
copy div "With reference to the powers of the President of India, consider the following …"
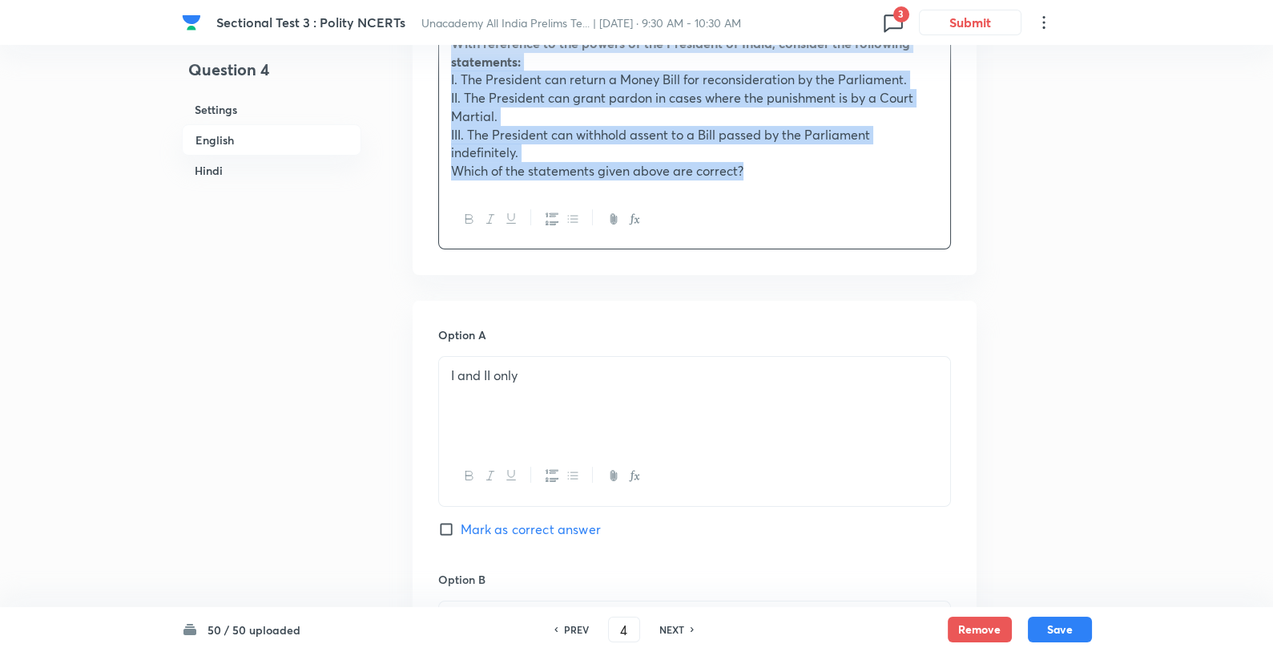
scroll to position [459, 0]
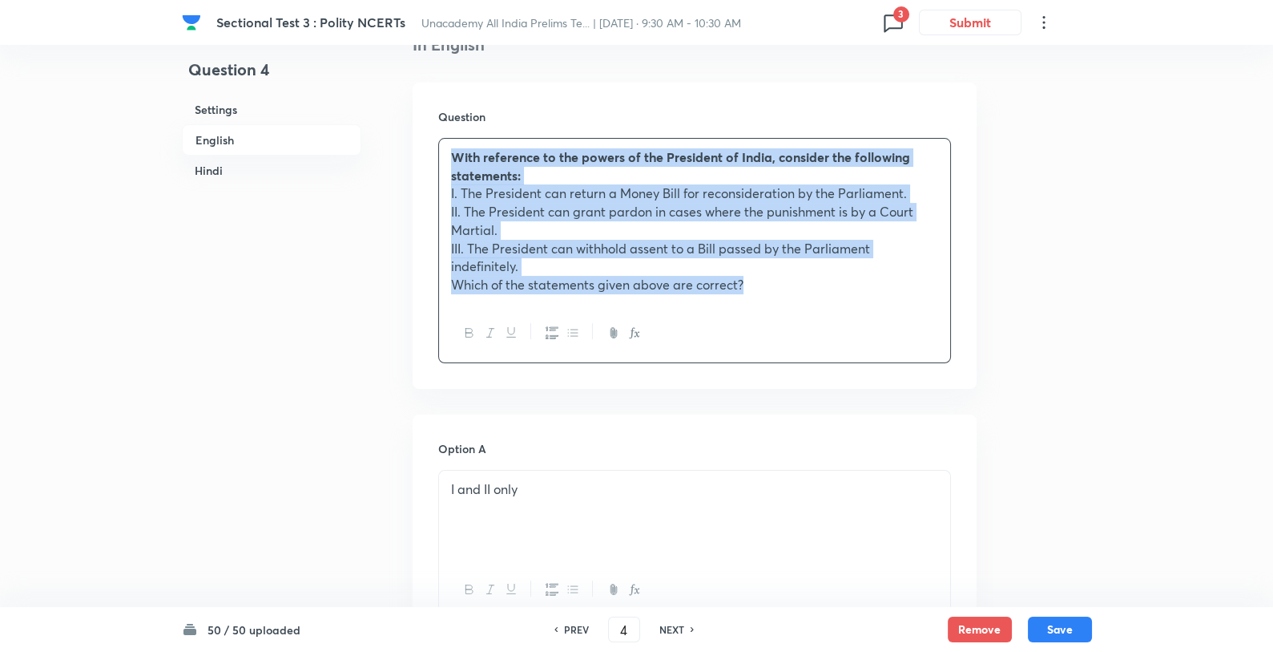
click at [707, 252] on p "III. The President can withhold assent to a Bill passed by the Parliament indef…" at bounding box center [694, 258] width 487 height 36
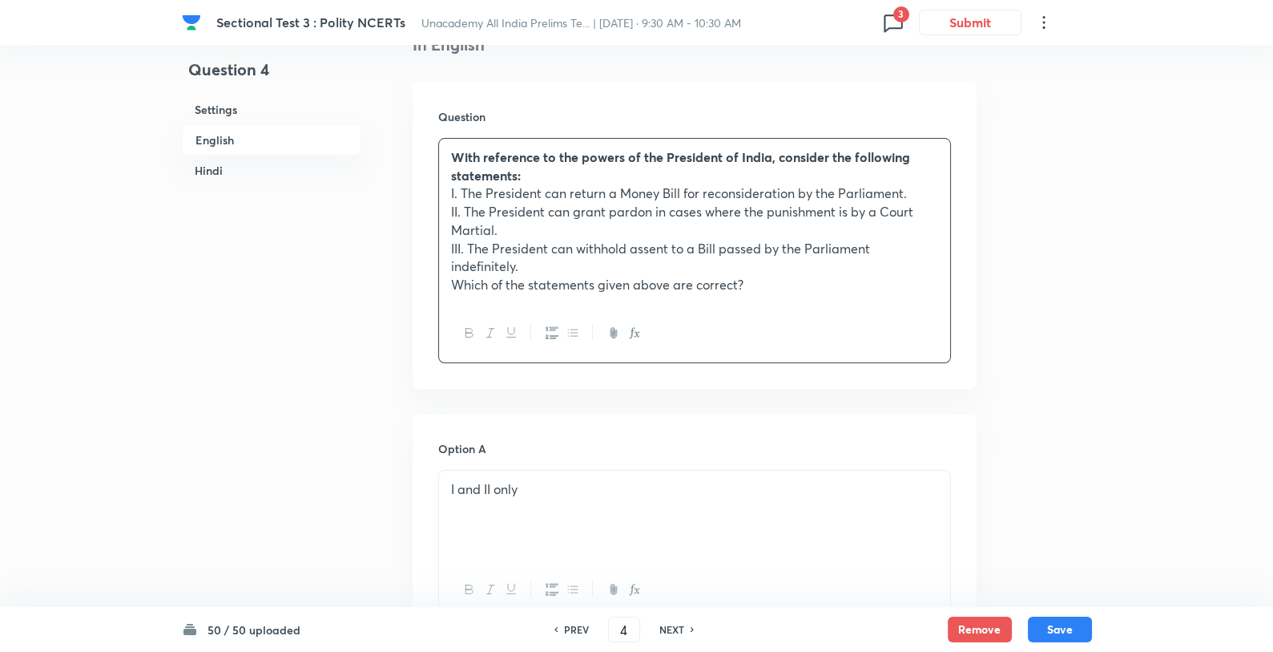
click at [707, 252] on p "III. The President can withhold assent to a Bill passed by the Parliament indef…" at bounding box center [694, 258] width 487 height 36
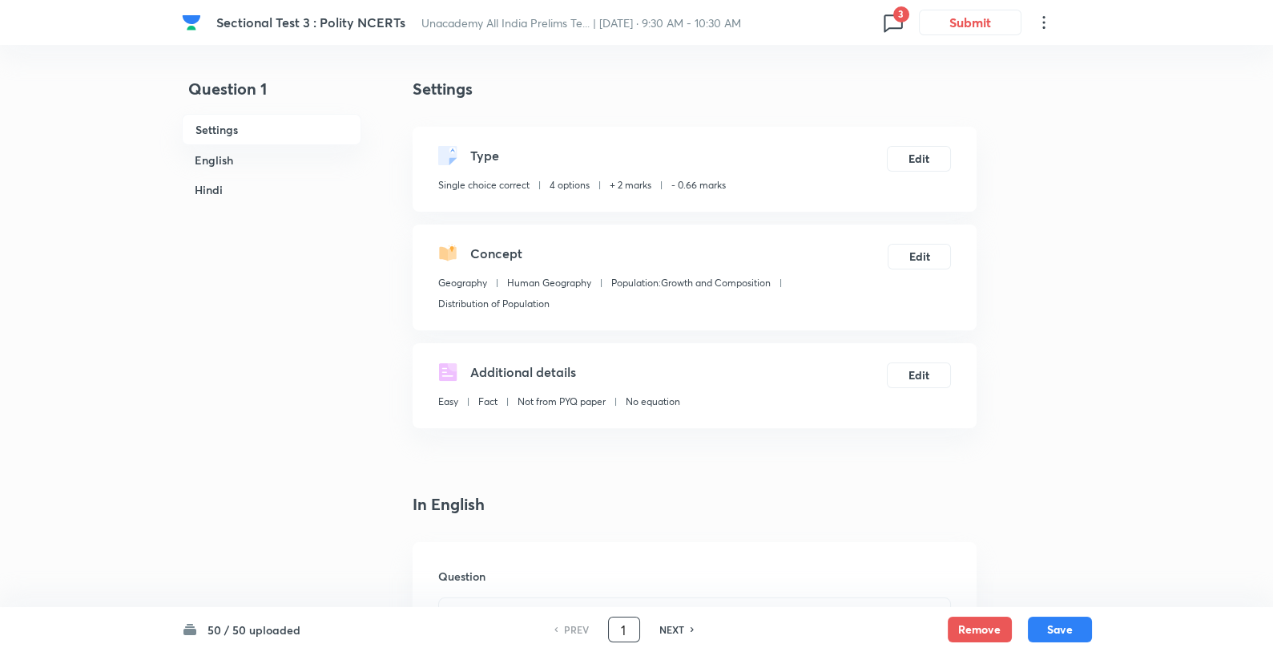
click at [633, 627] on input "1" at bounding box center [624, 630] width 30 height 28
type input "7"
checkbox input "false"
checkbox input "true"
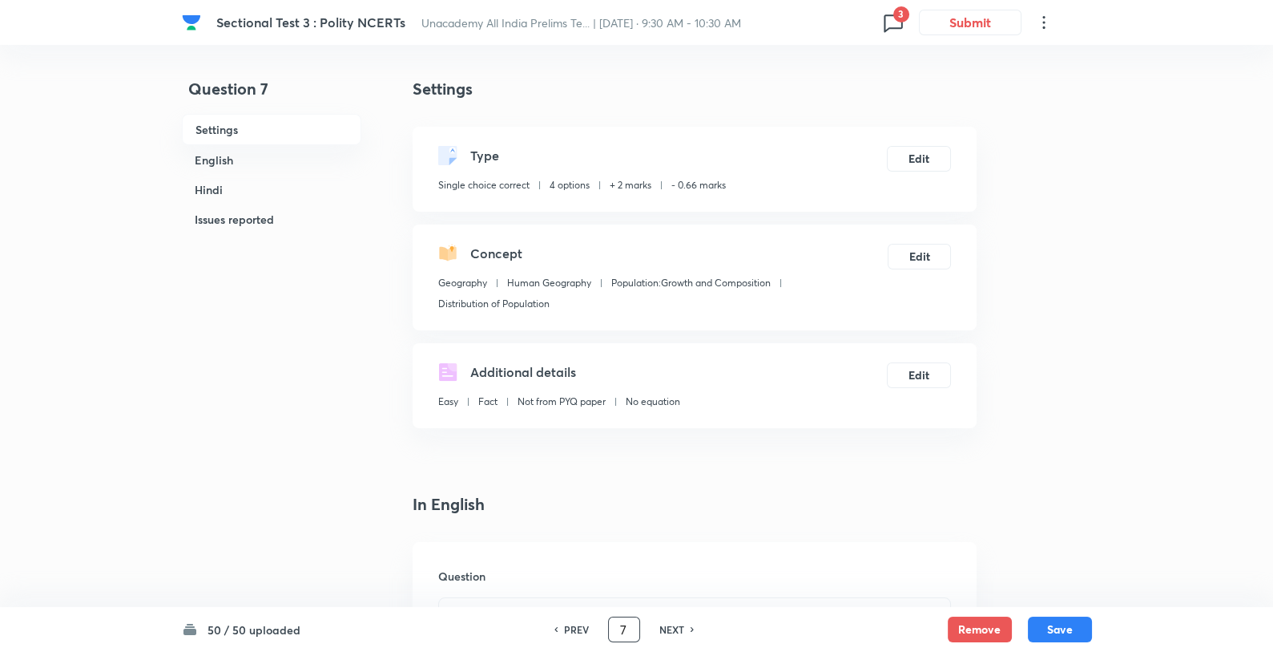
checkbox input "true"
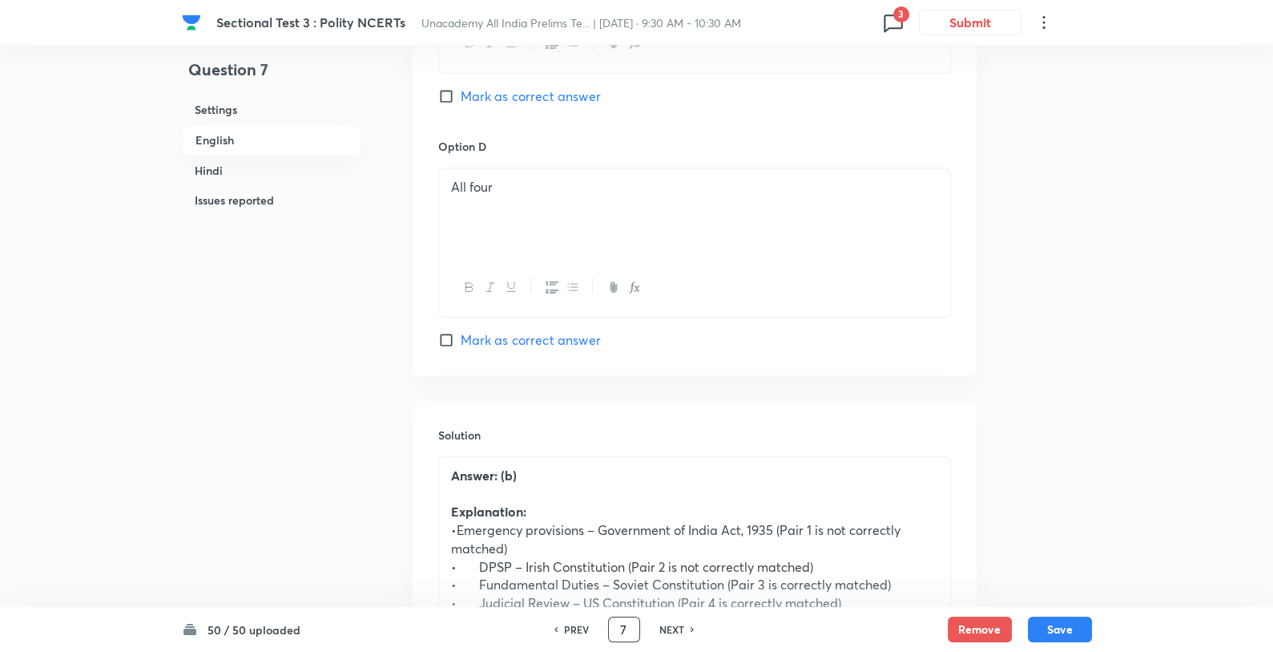
scroll to position [1604, 0]
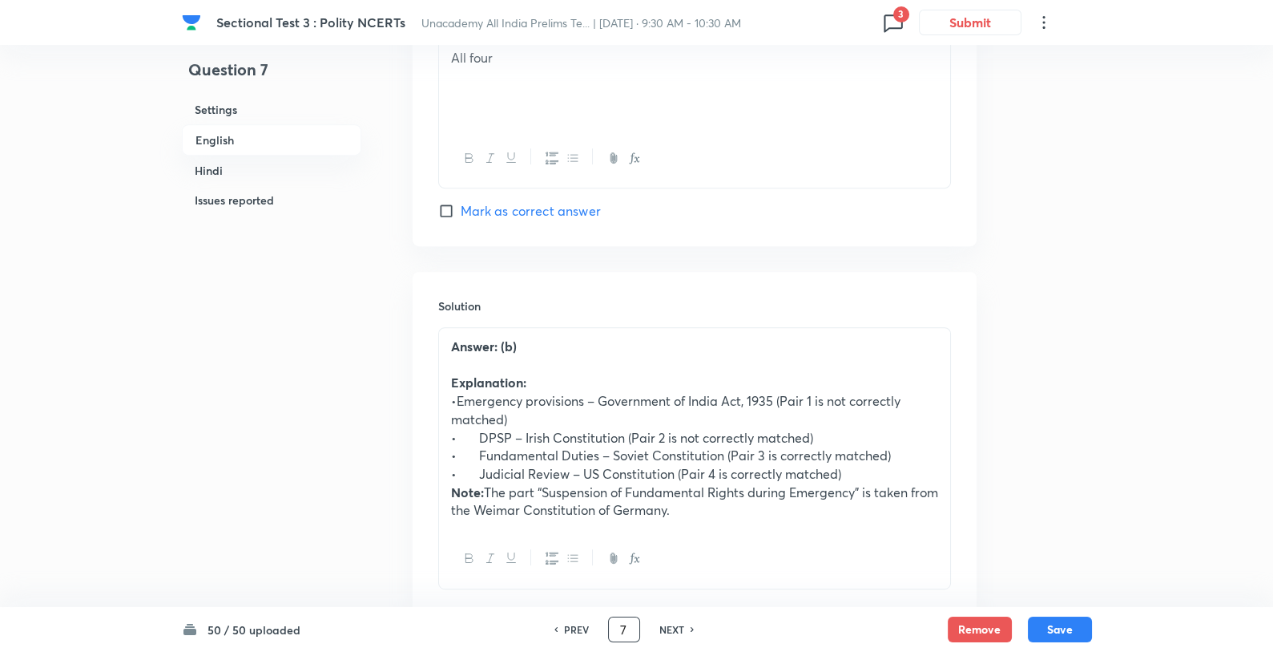
click at [708, 499] on p "Note: The part “Suspension of Fundamental Rights during Emergency” is taken fro…" at bounding box center [694, 501] width 487 height 36
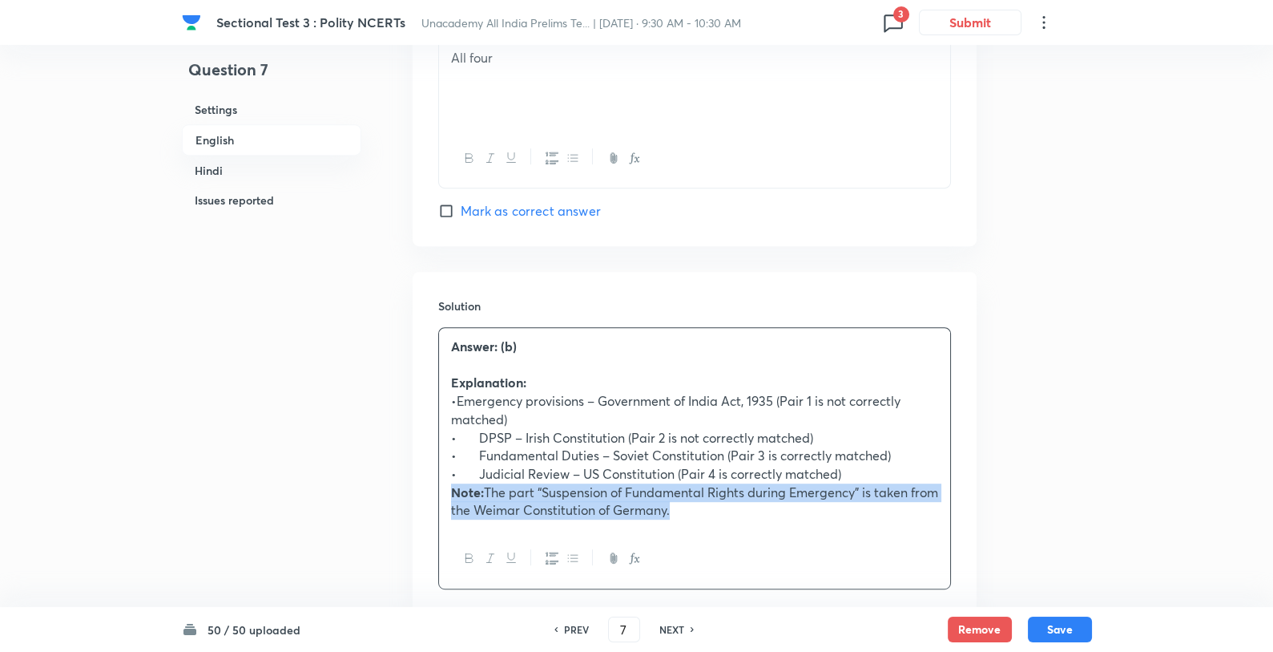
click at [708, 499] on p "Note: The part “Suspension of Fundamental Rights during Emergency” is taken fro…" at bounding box center [694, 501] width 487 height 36
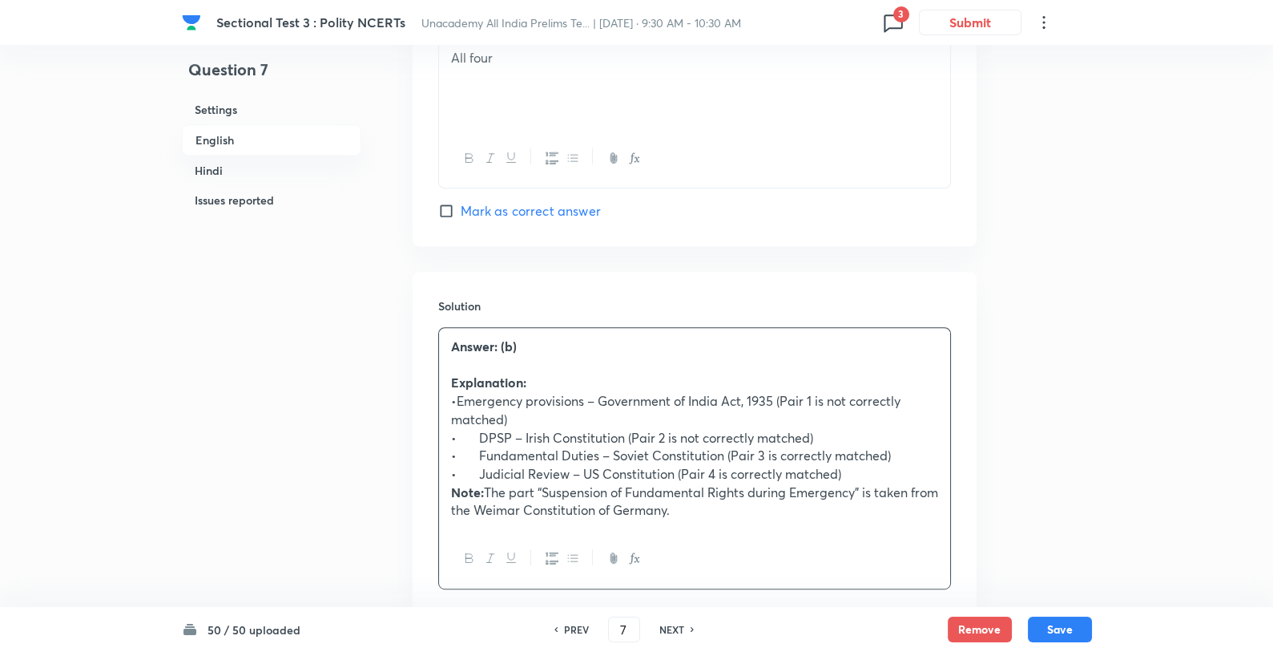
click at [708, 499] on p "Note: The part “Suspension of Fundamental Rights during Emergency” is taken fro…" at bounding box center [694, 501] width 487 height 36
click at [455, 400] on p "•Emergency provisions – Government of India Act, 1935 (Pair 1 is not correctly …" at bounding box center [694, 410] width 487 height 36
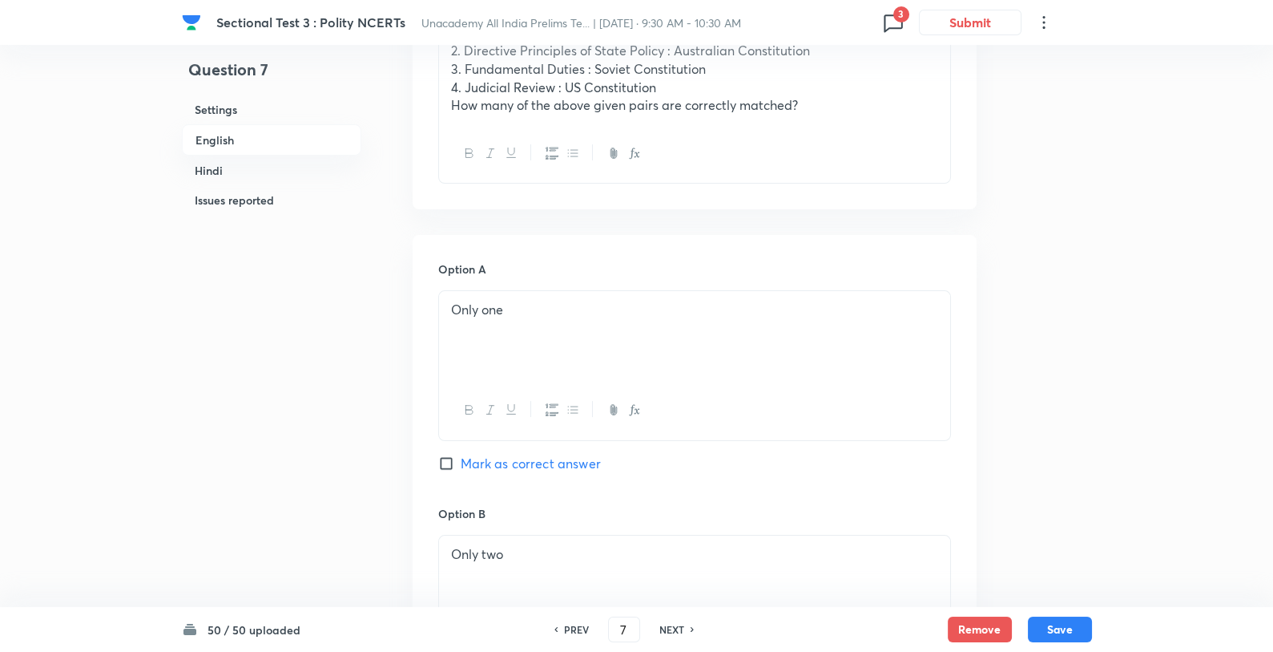
scroll to position [337, 0]
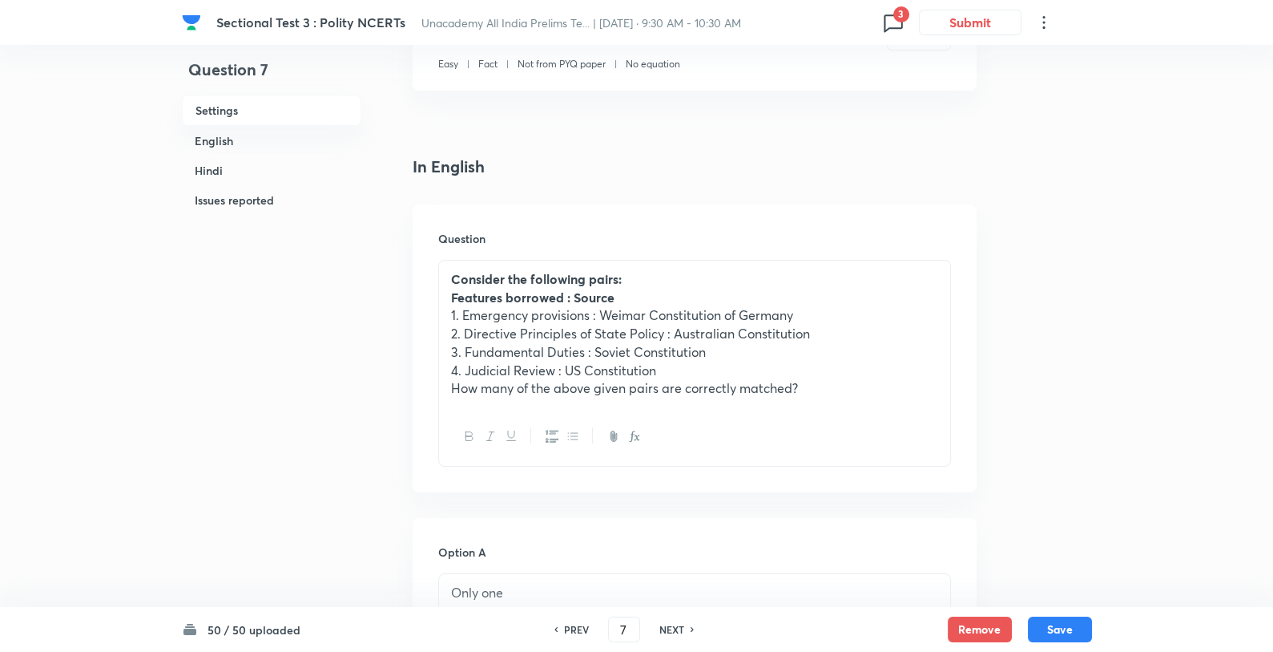
click at [627, 360] on p "3. Fundamental Duties : Soviet Constitution" at bounding box center [694, 352] width 487 height 18
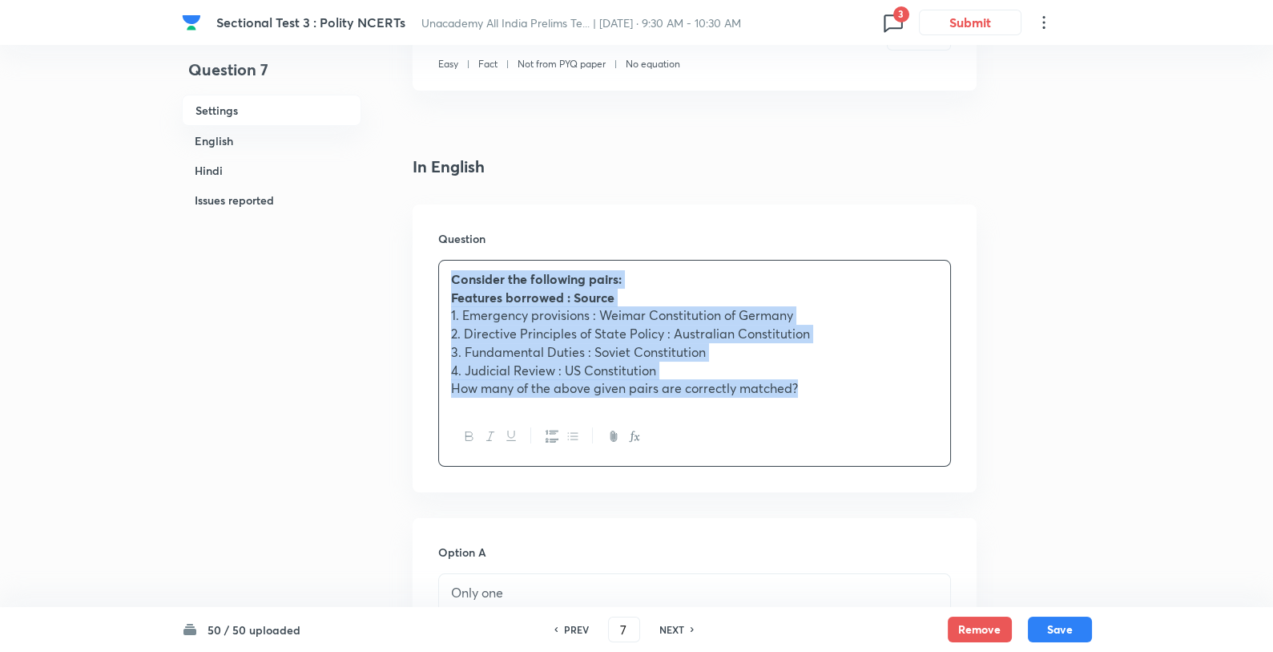
copy div "Consider the following pairs: Features borrowed : Source 1. Emergency provision…"
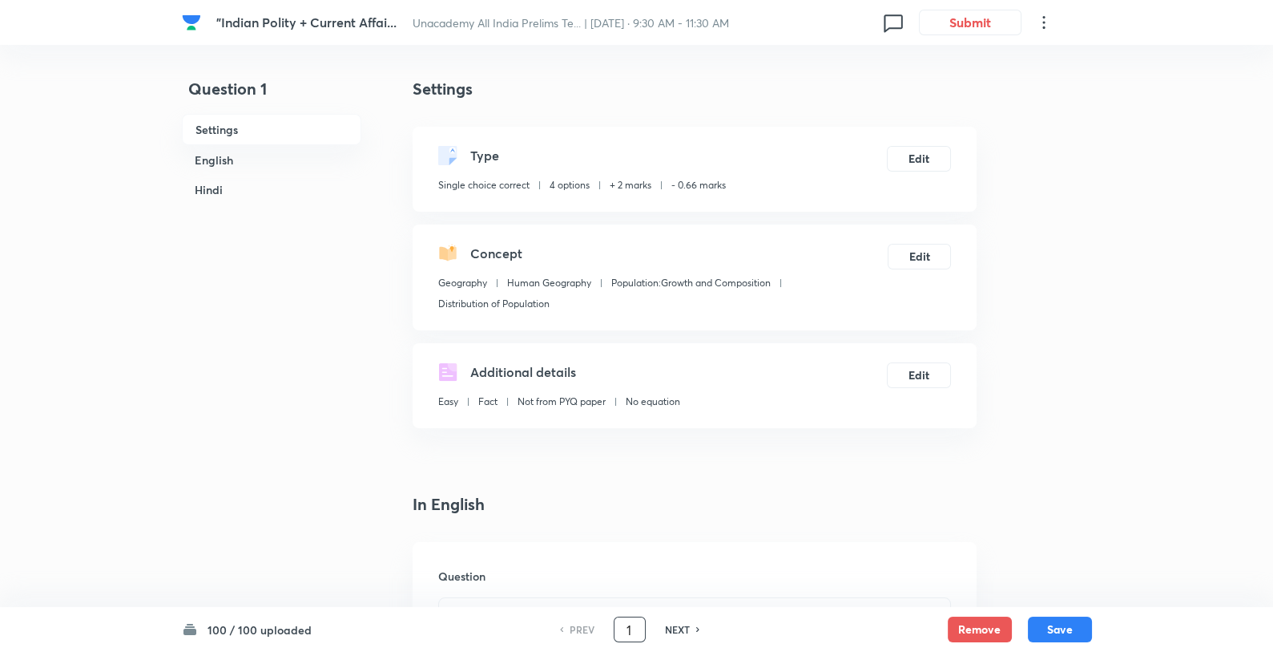
click at [635, 630] on input "1" at bounding box center [630, 630] width 30 height 28
type input "14"
checkbox input "false"
checkbox input "true"
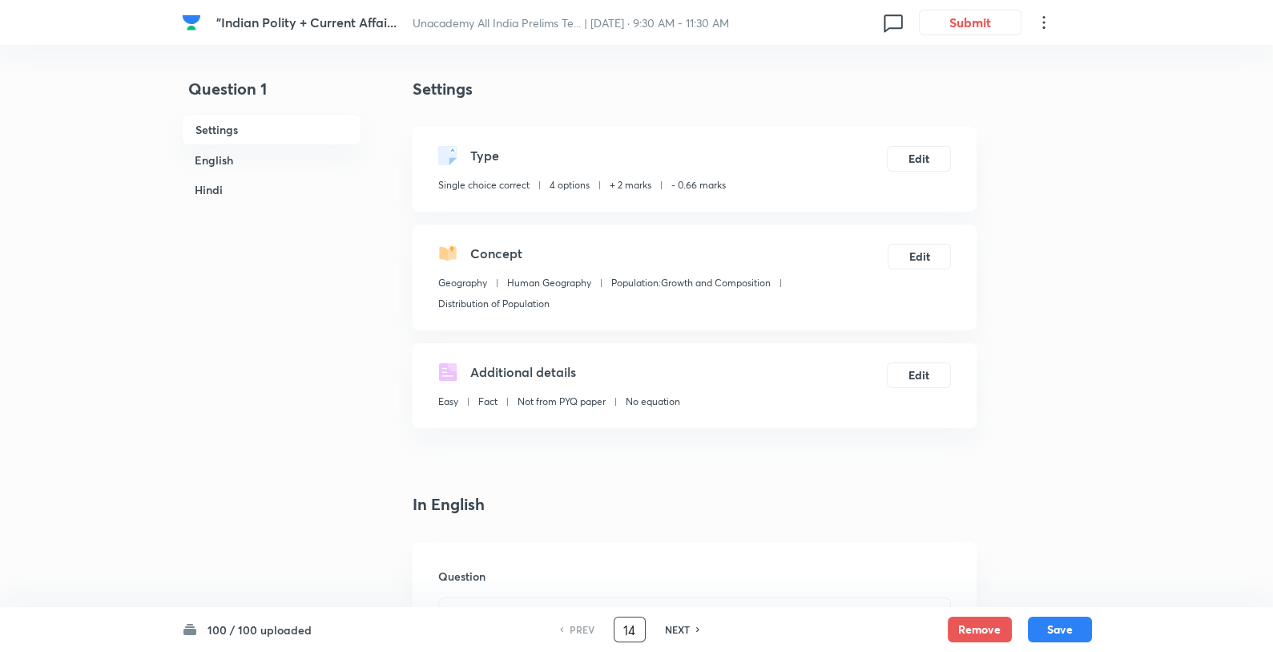
checkbox input "true"
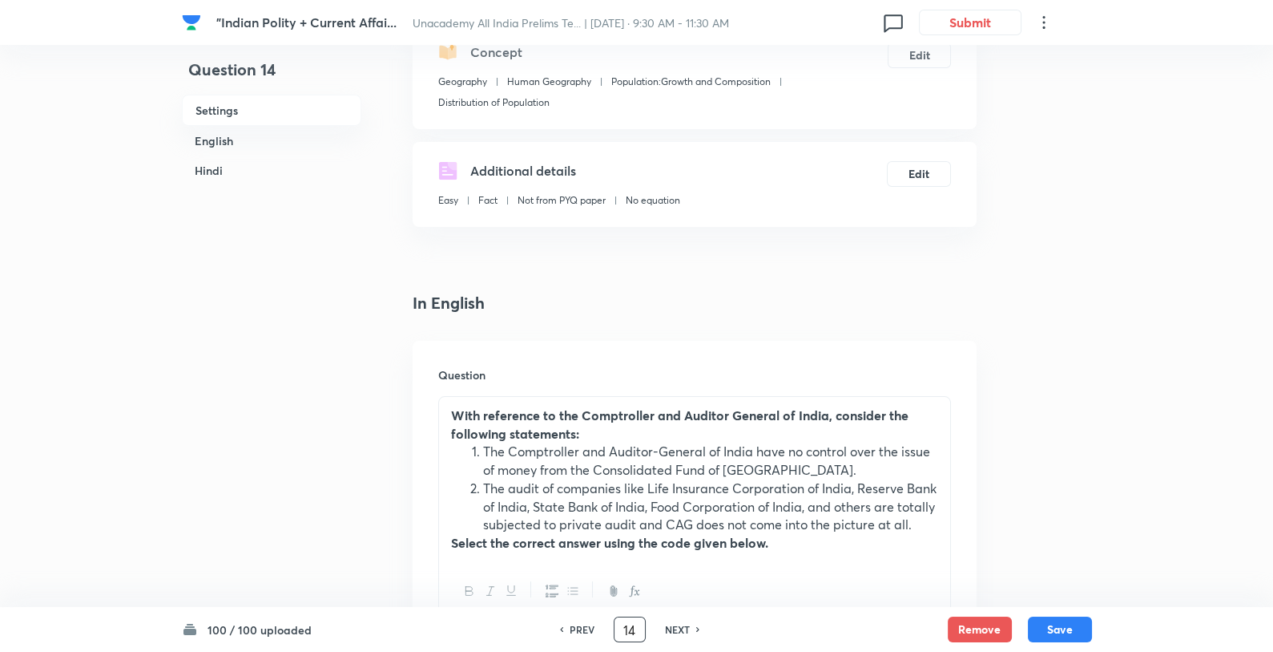
scroll to position [458, 0]
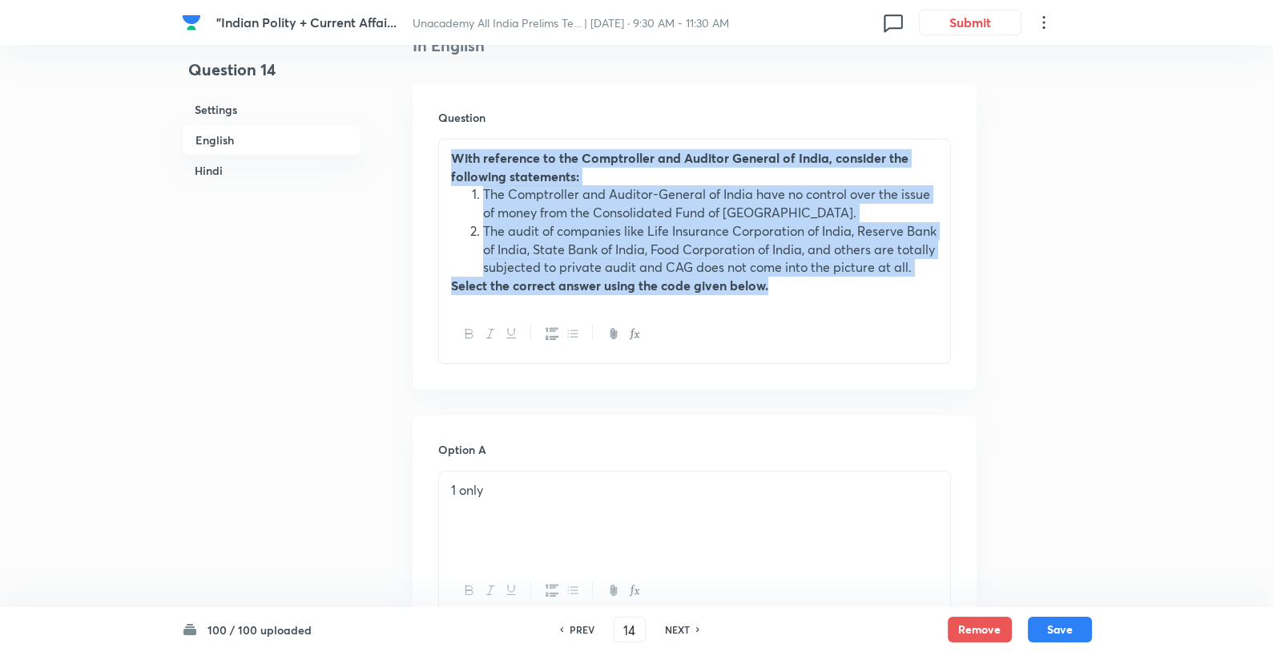
drag, startPoint x: 787, startPoint y: 303, endPoint x: 454, endPoint y: 145, distance: 368.2
click at [454, 145] on div "With reference to the Comptroller and Auditor General of India, consider the fo…" at bounding box center [694, 221] width 511 height 165
copy div "With reference to the Comptroller and Auditor General of India, consider the fo…"
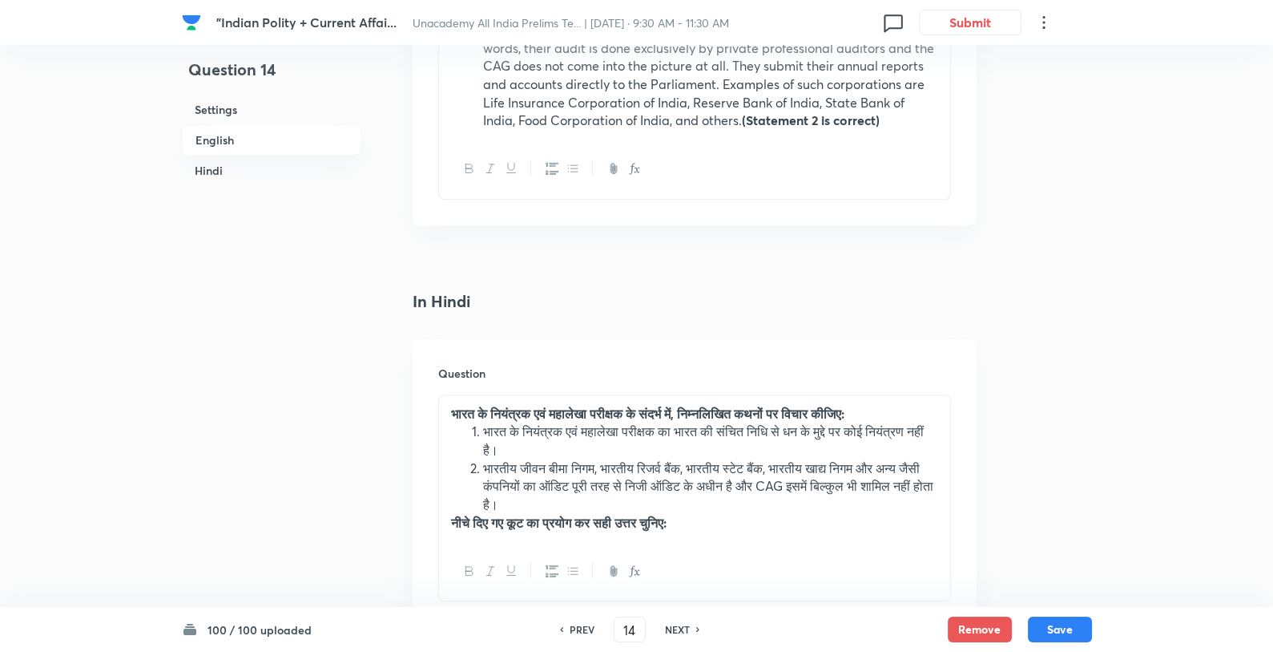
scroll to position [2213, 0]
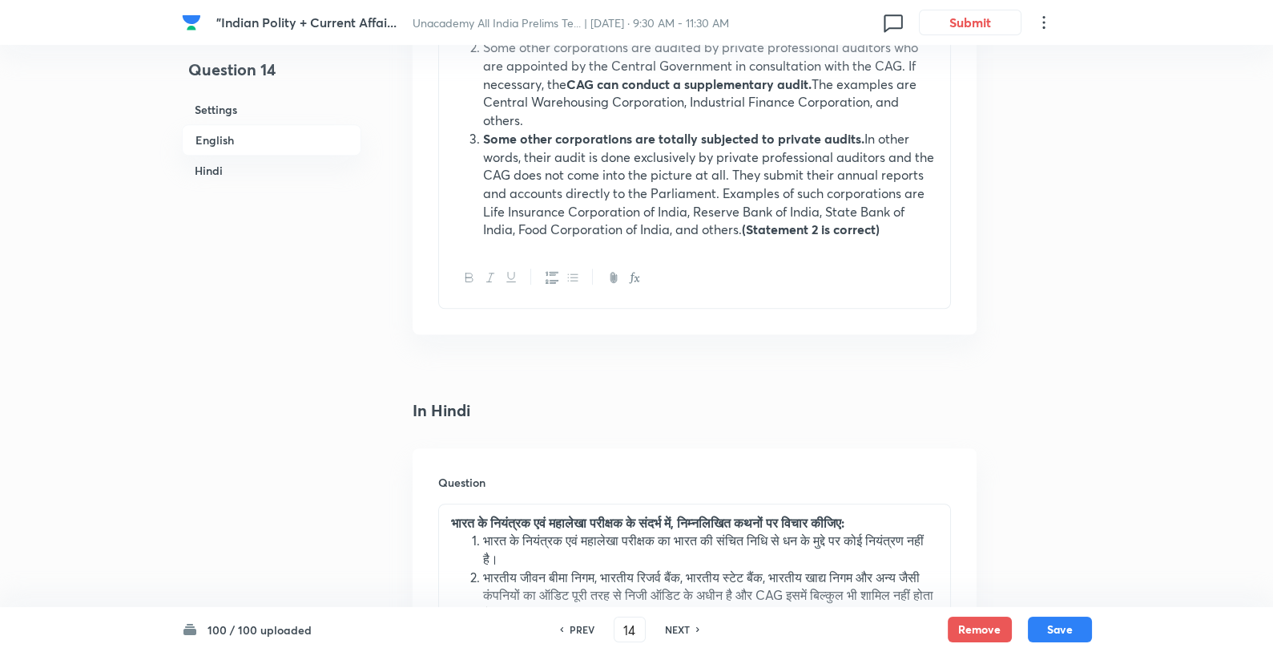
click at [619, 225] on li "Some other corporations are totally subjected to private audits. In other words…" at bounding box center [710, 184] width 455 height 109
click at [643, 179] on li "Some other corporations are totally subjected to private audits. In other words…" at bounding box center [710, 184] width 455 height 109
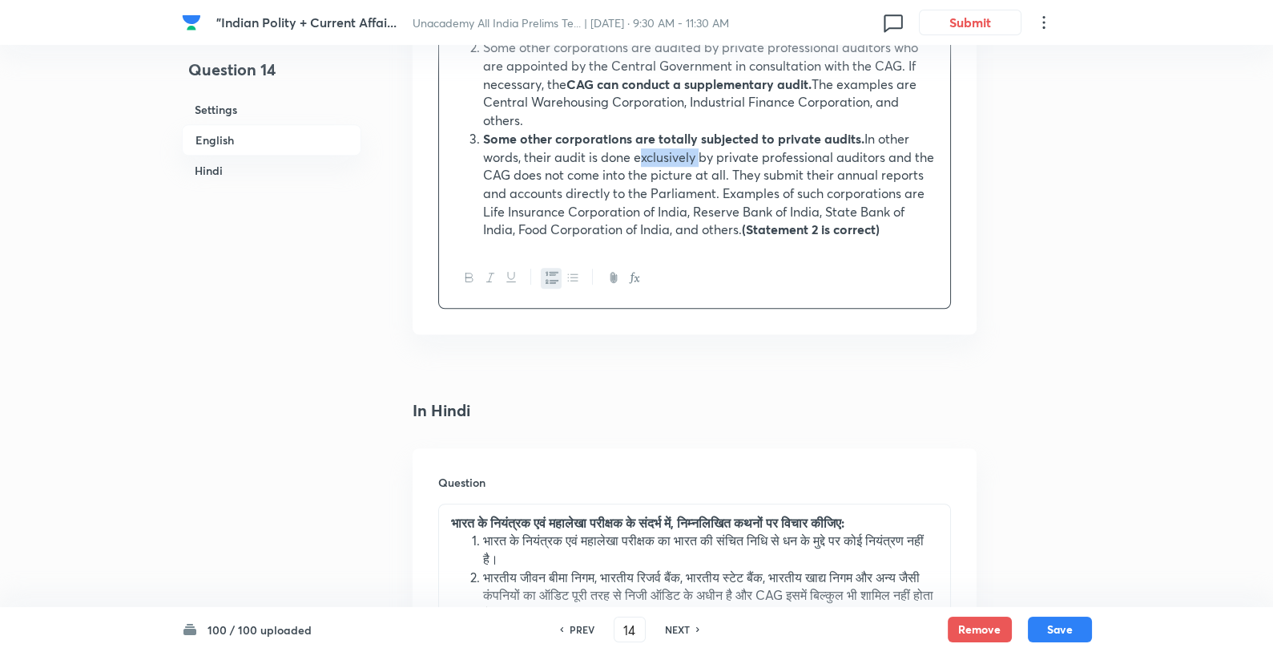
click at [643, 179] on li "Some other corporations are totally subjected to private audits. In other words…" at bounding box center [710, 184] width 455 height 109
click at [610, 174] on li "Some other corporations are totally subjected to private audits. In other words…" at bounding box center [710, 184] width 455 height 109
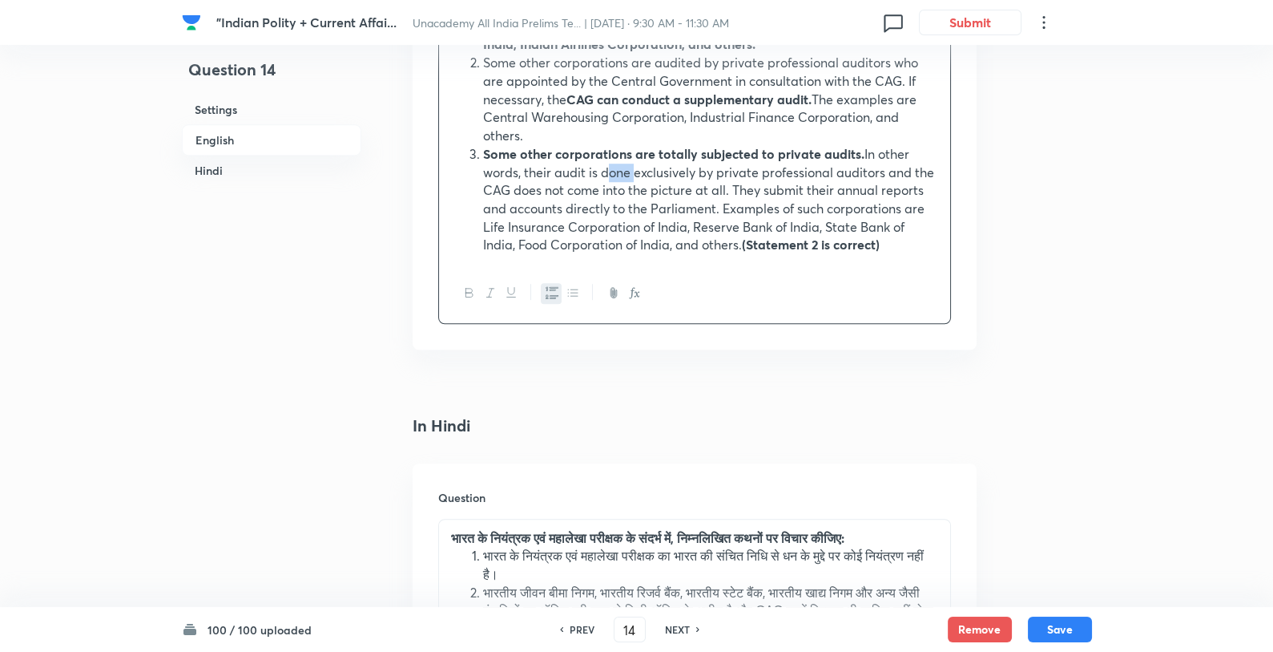
scroll to position [2197, 0]
click at [609, 189] on li "Some other corporations are totally subjected to private audits. In other words…" at bounding box center [710, 200] width 455 height 109
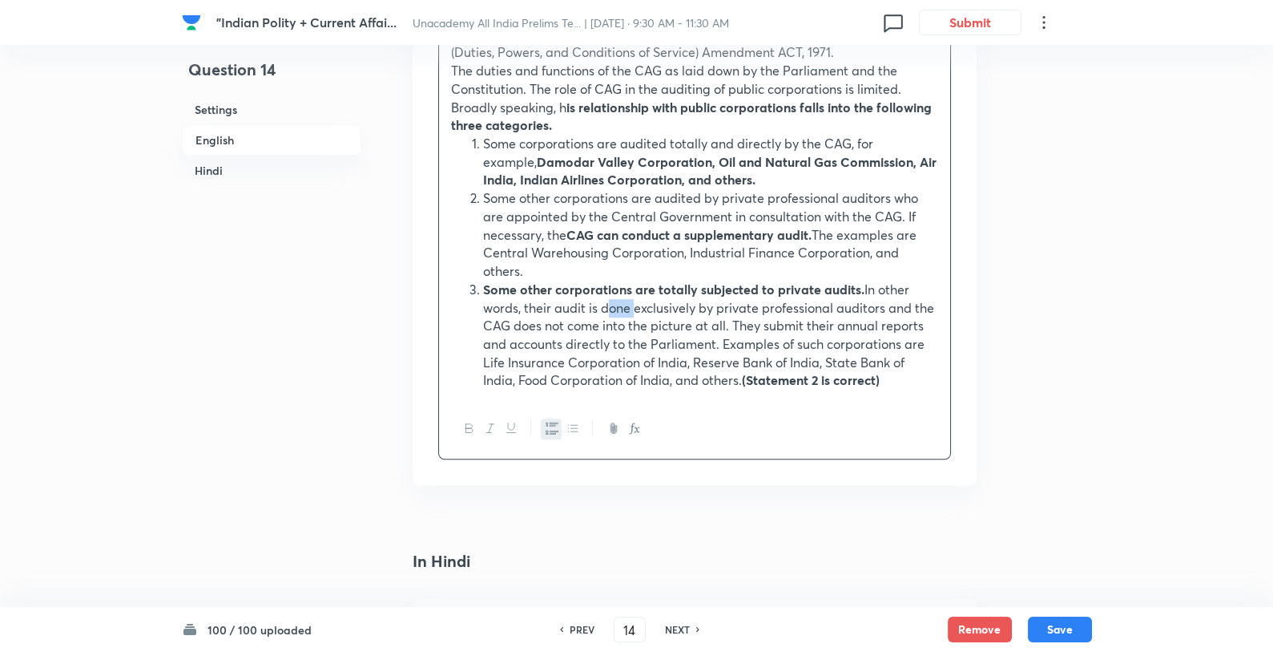
scroll to position [2072, 0]
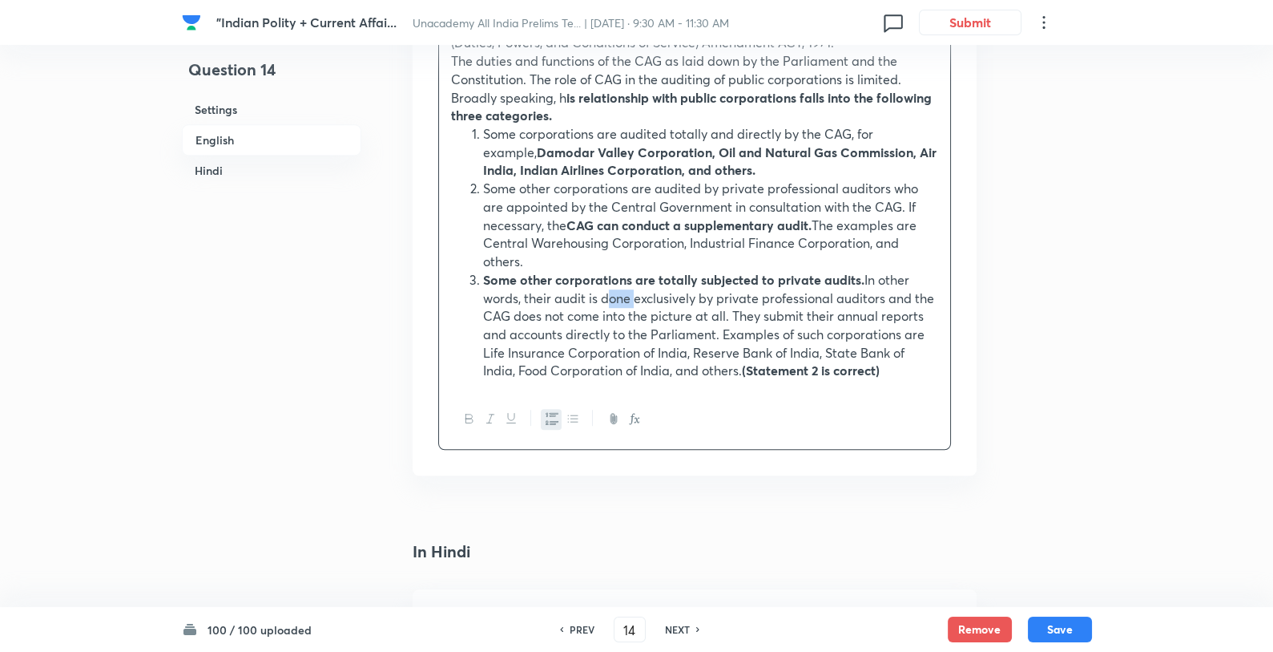
click at [685, 327] on li "Some other corporations are totally subjected to private audits. In other words…" at bounding box center [710, 325] width 455 height 109
click at [483, 304] on li "Some other corporations are totally subjected to private audits. In other words…" at bounding box center [710, 325] width 455 height 109
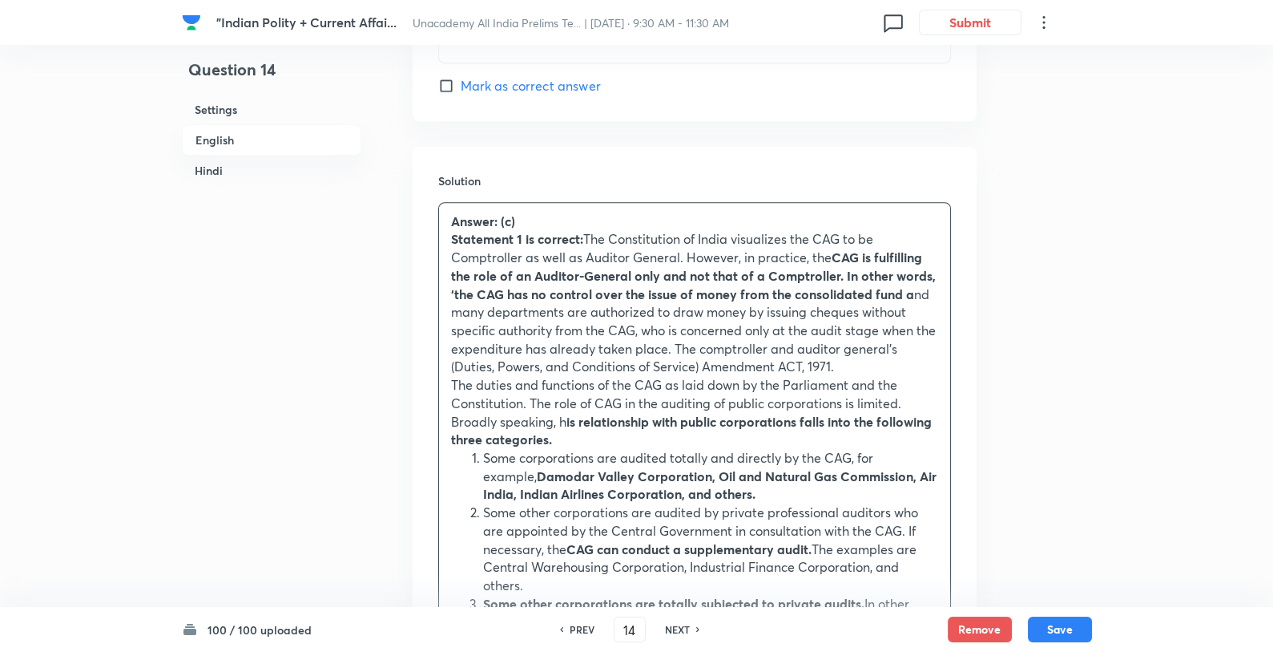
scroll to position [1870, 0]
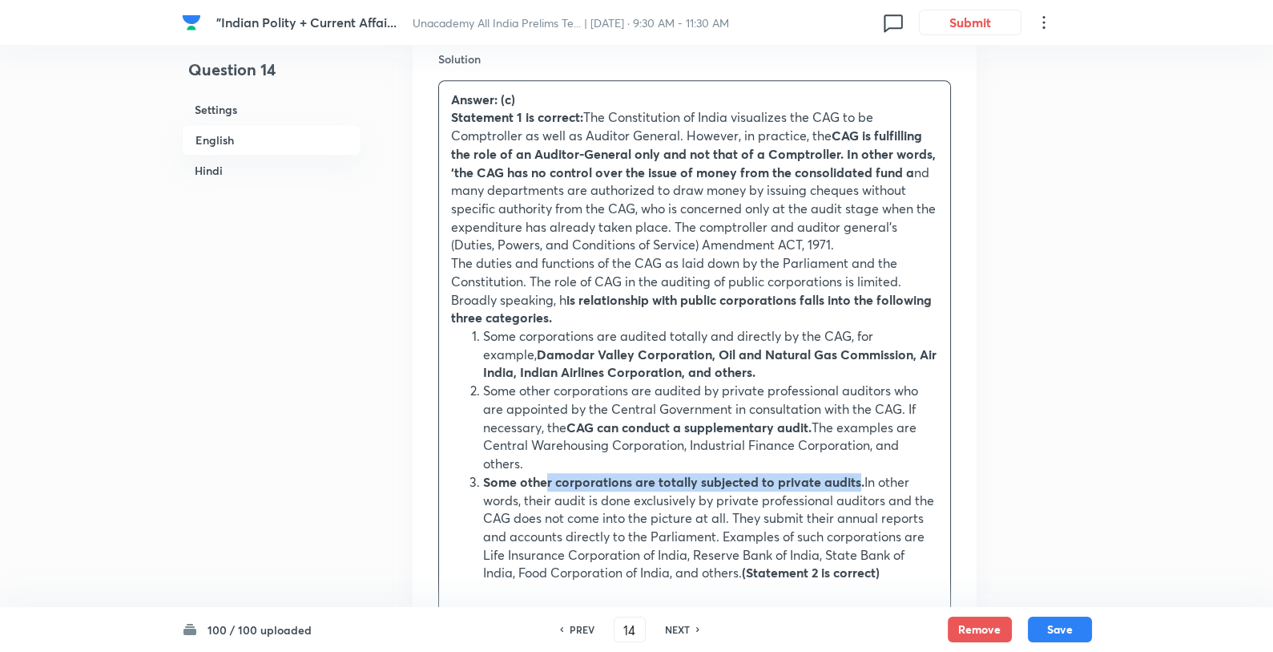
drag, startPoint x: 548, startPoint y: 495, endPoint x: 857, endPoint y: 492, distance: 308.6
click at [857, 490] on strong "Some other corporations are totally subjected to private audits." at bounding box center [673, 481] width 381 height 17
copy strong "r corporations are totally subjected to private audits"
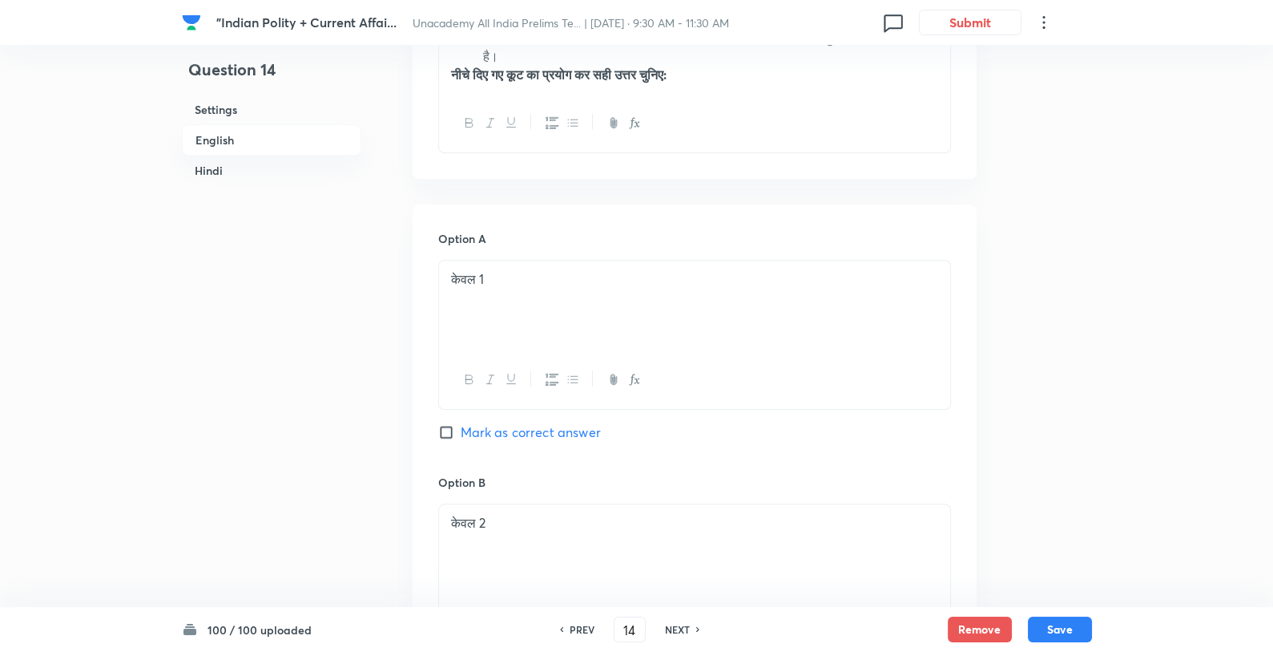
scroll to position [3118, 0]
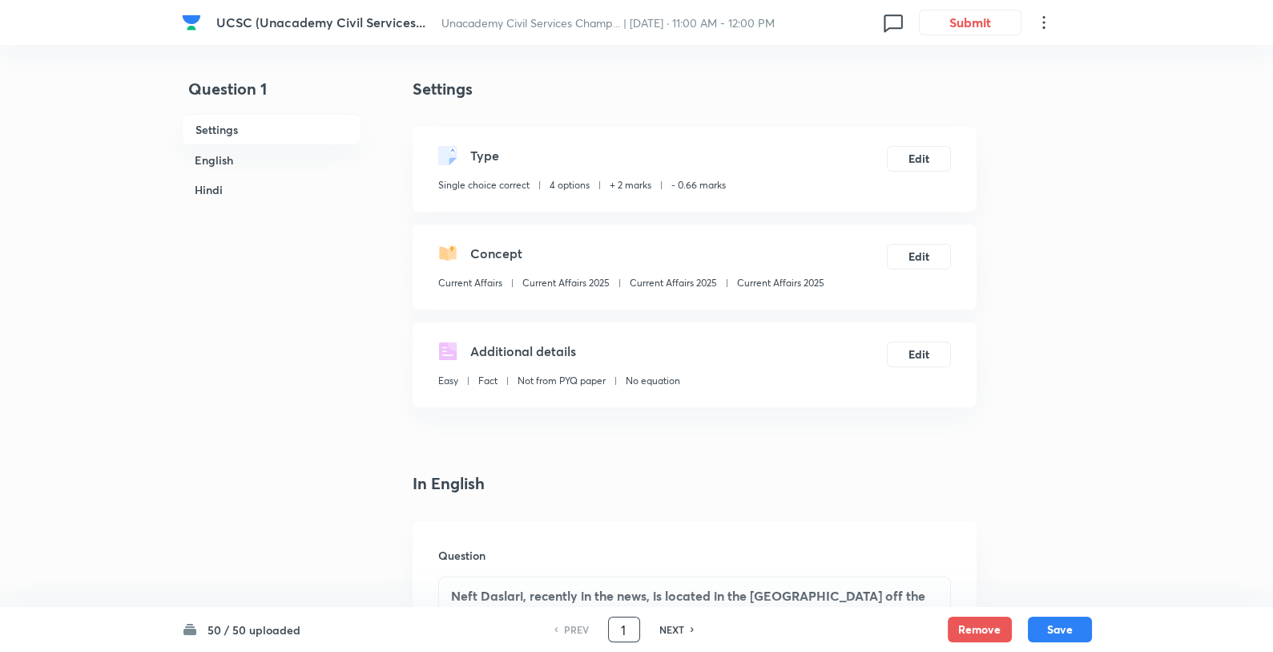
click at [629, 630] on input "1" at bounding box center [624, 630] width 30 height 28
type input "36"
checkbox input "false"
checkbox input "true"
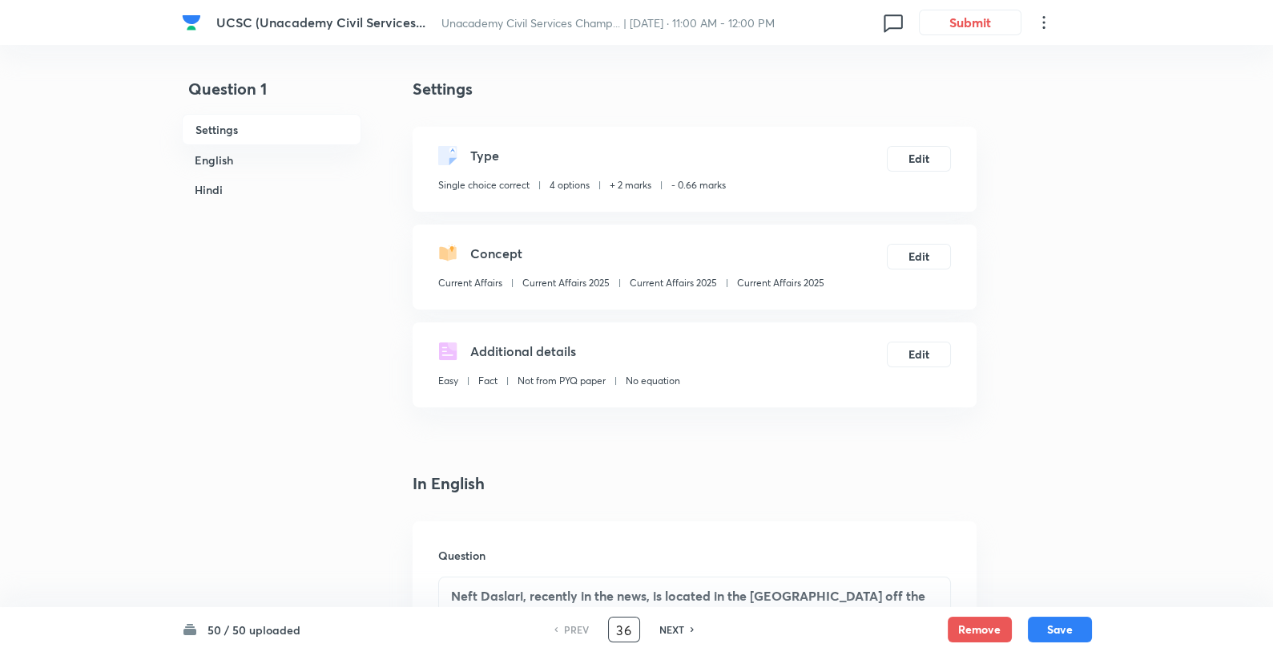
checkbox input "true"
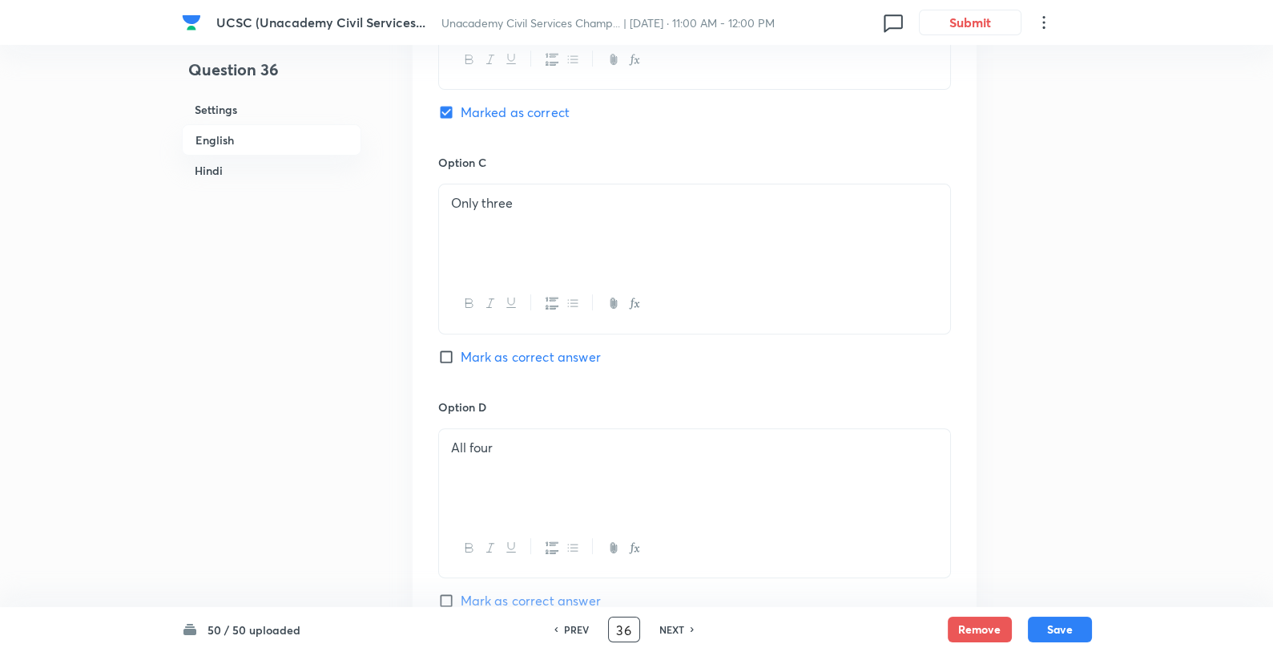
scroll to position [919, 0]
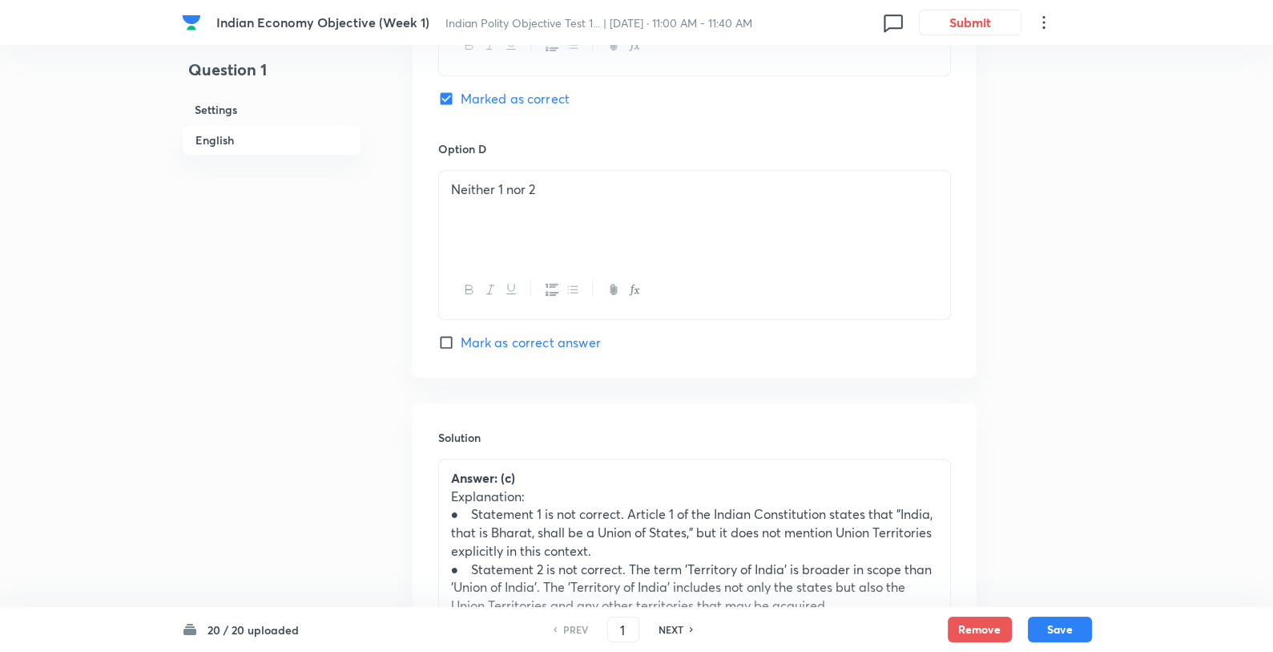
scroll to position [1740, 0]
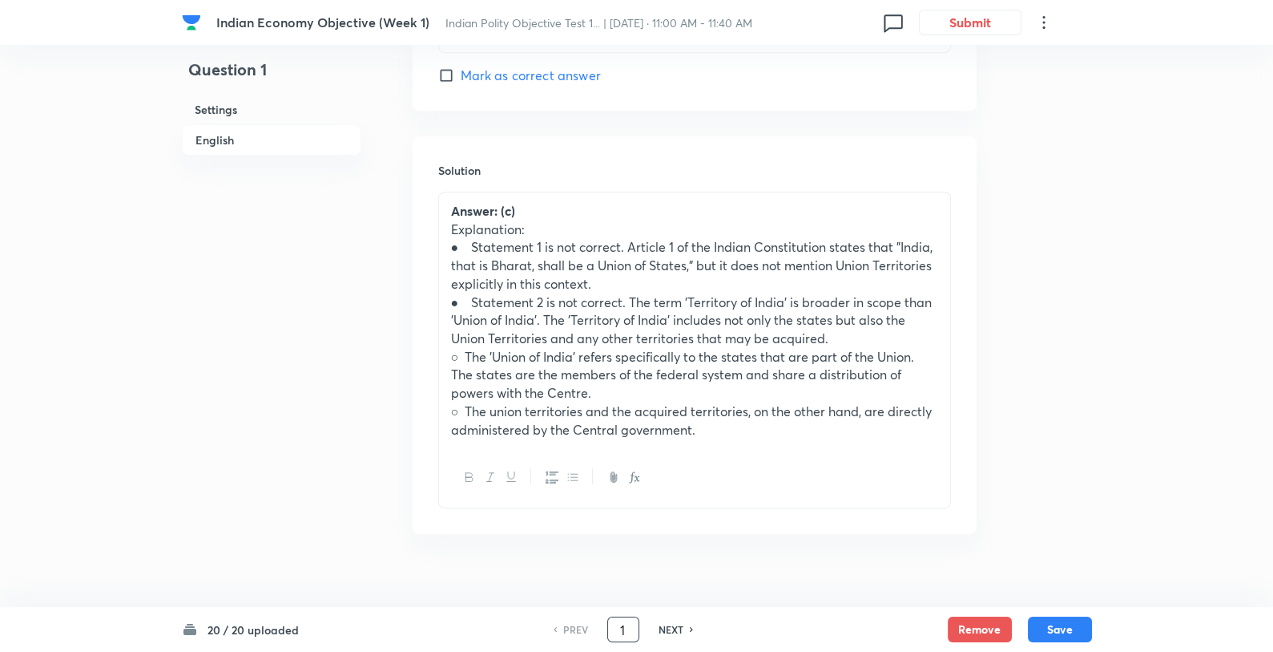
click at [632, 634] on input "1" at bounding box center [623, 630] width 30 height 28
type input "3"
checkbox input "false"
checkbox input "true"
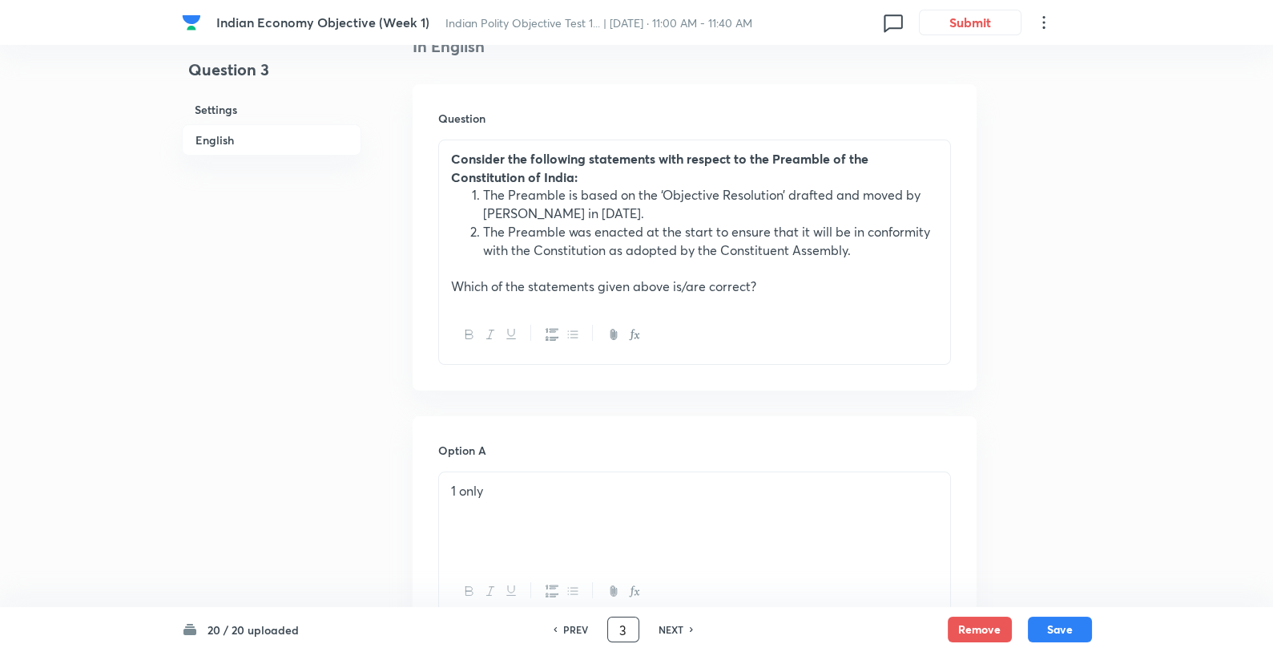
scroll to position [486, 0]
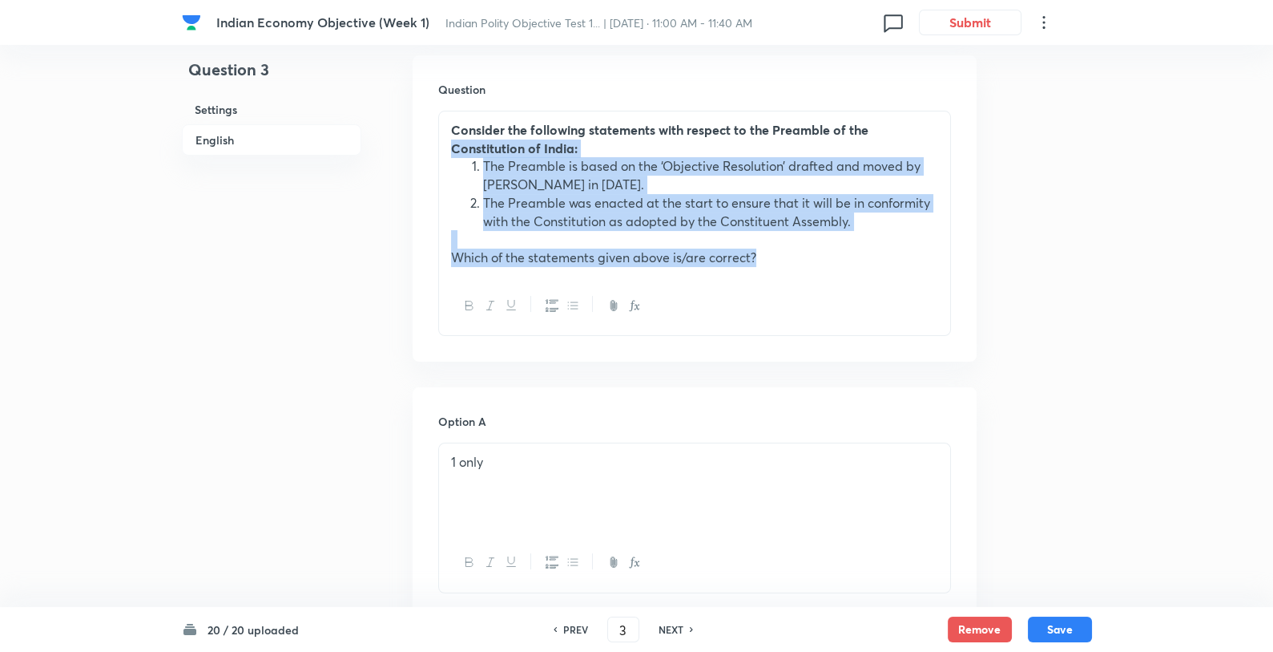
drag, startPoint x: 438, startPoint y: 140, endPoint x: 891, endPoint y: 331, distance: 491.3
click at [891, 331] on div "Consider the following statements with respect to the Preamble of the Constitut…" at bounding box center [694, 223] width 513 height 225
copy div "Constitution of India: The Preamble is based on the ‘Objective Resolution’ draf…"
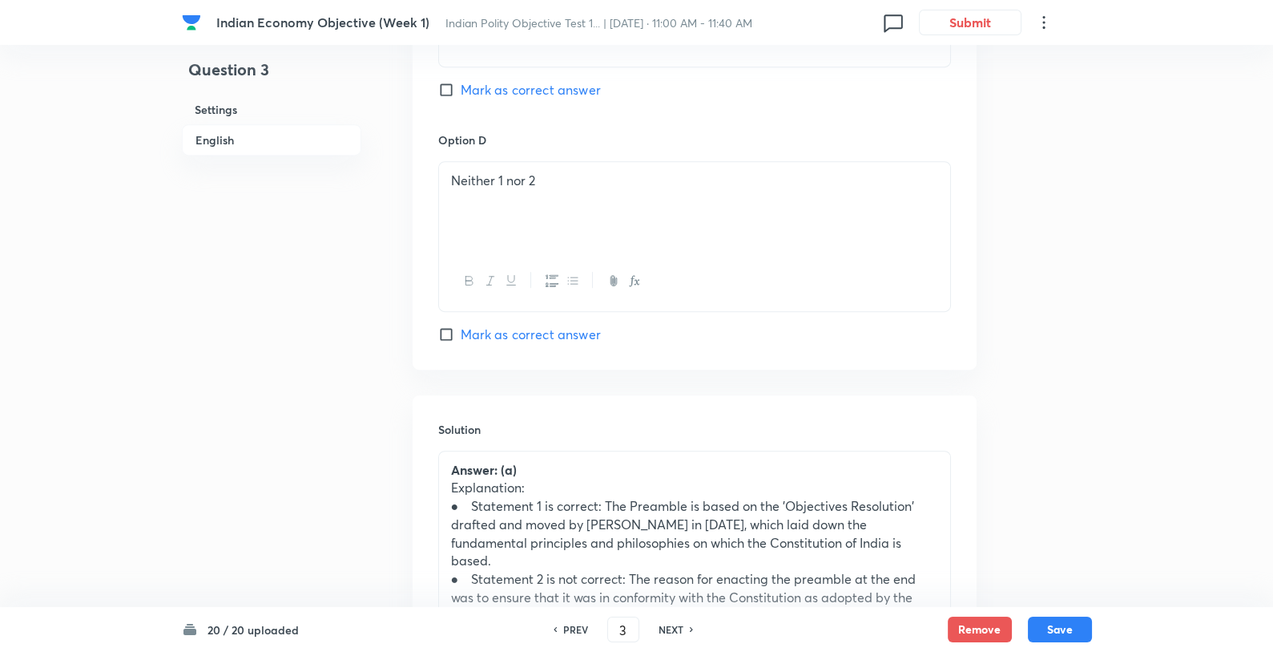
scroll to position [1685, 0]
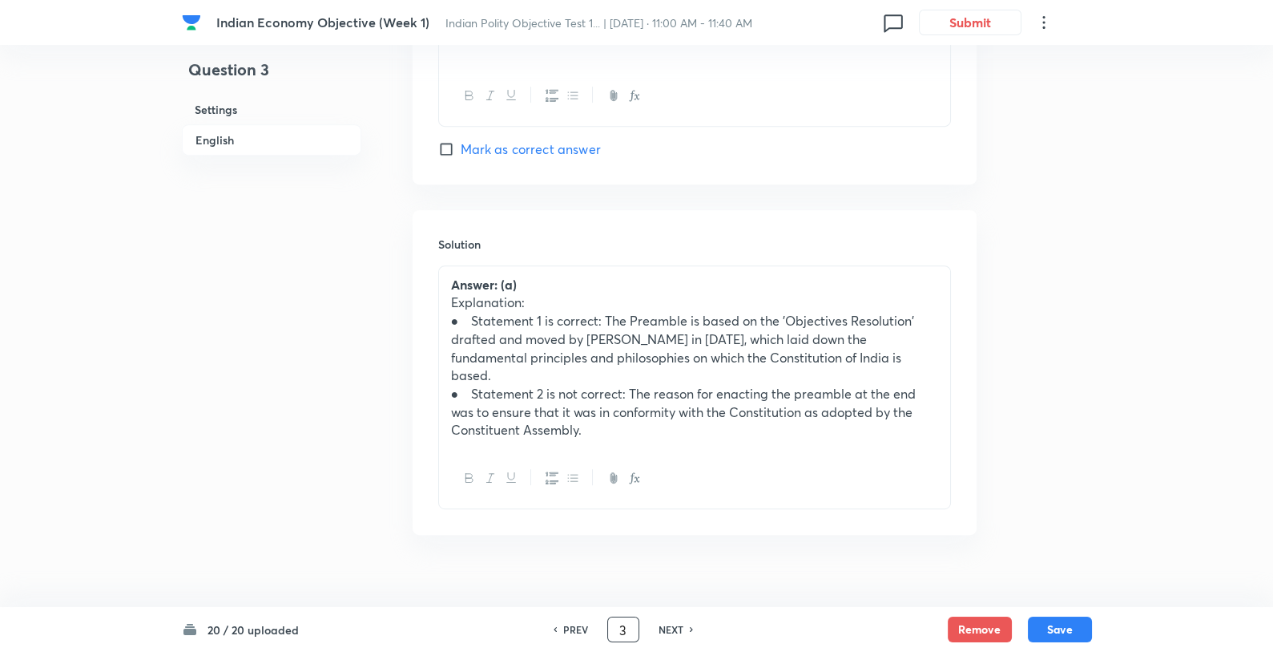
click at [619, 631] on input "3" at bounding box center [623, 630] width 30 height 28
type input "18"
checkbox input "true"
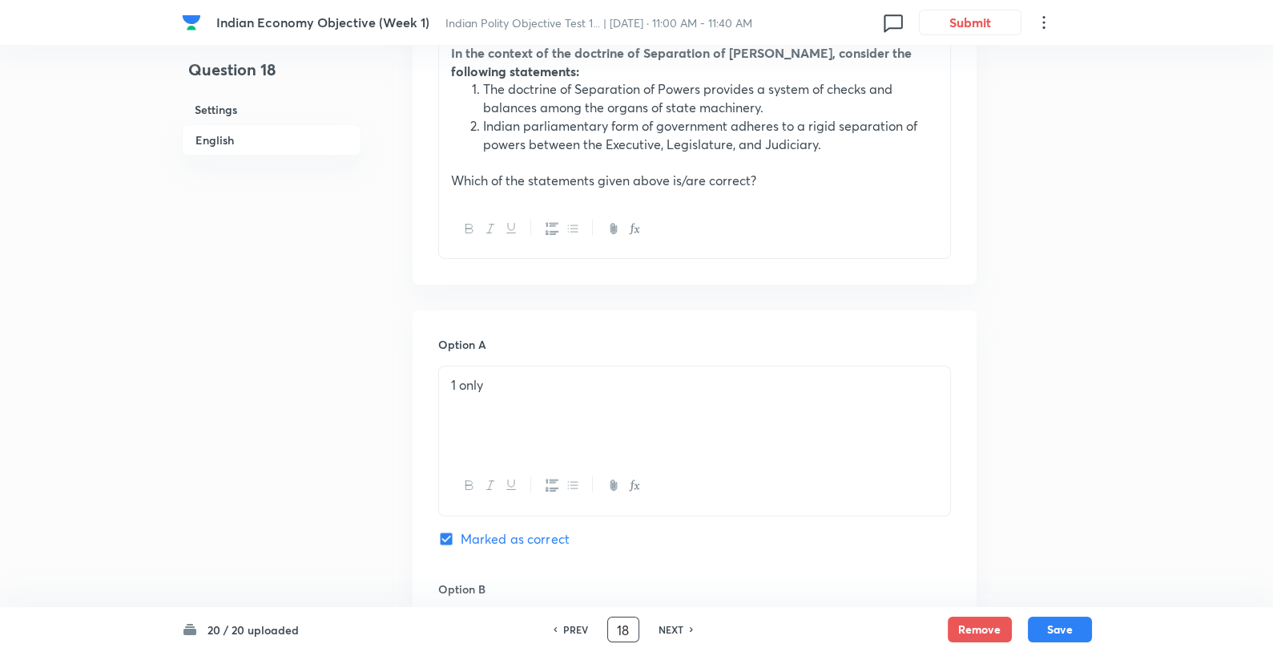
scroll to position [341, 0]
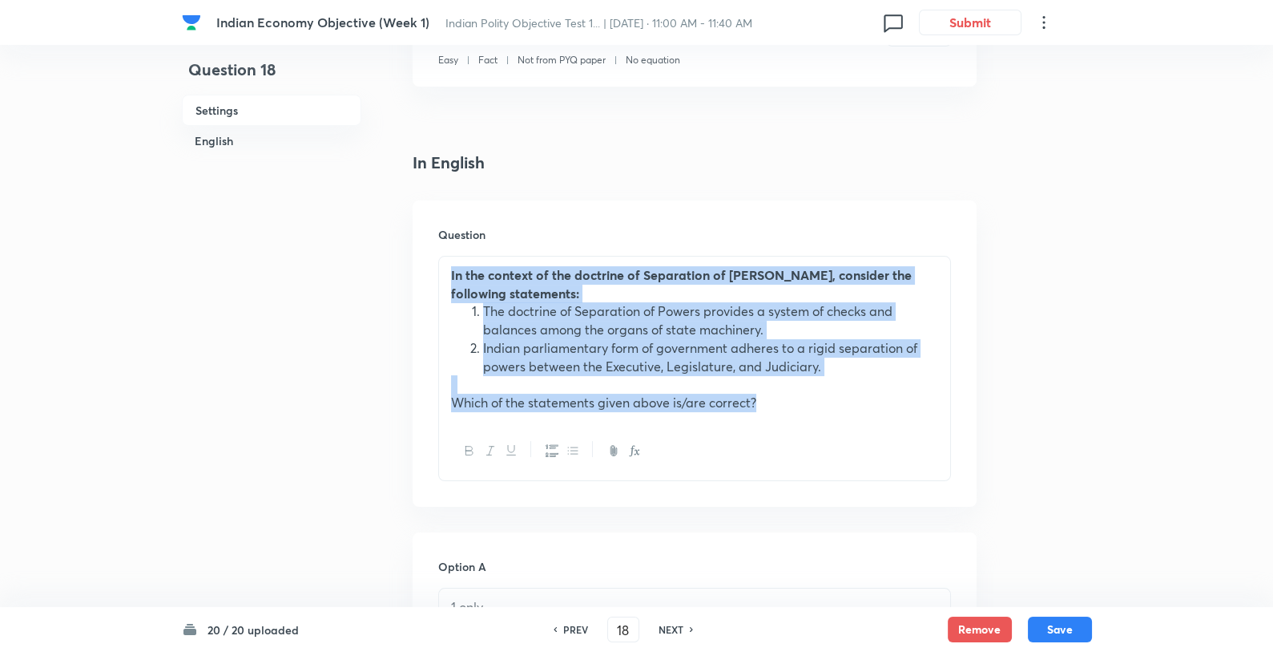
drag, startPoint x: 765, startPoint y: 401, endPoint x: 387, endPoint y: 228, distance: 416.0
copy div "In the context of the doctrine of Separation of Powers, consider the following …"
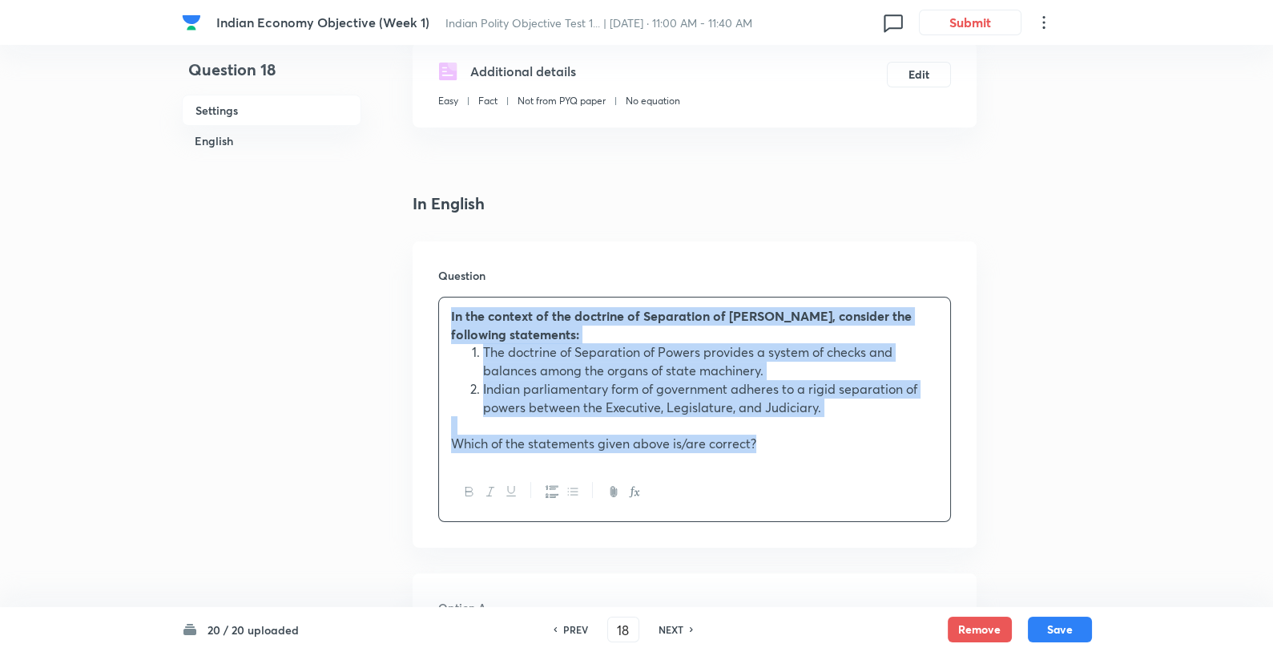
scroll to position [329, 0]
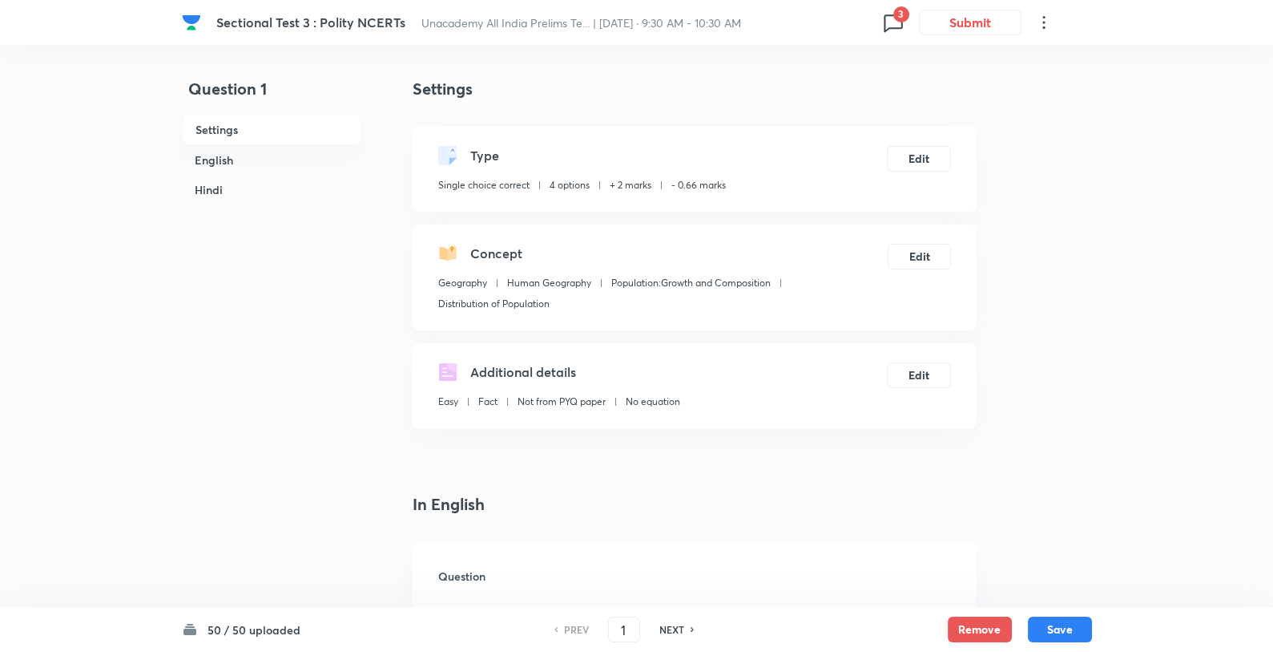
checkbox input "true"
click at [624, 628] on input "1" at bounding box center [624, 630] width 30 height 28
type input "16"
checkbox input "false"
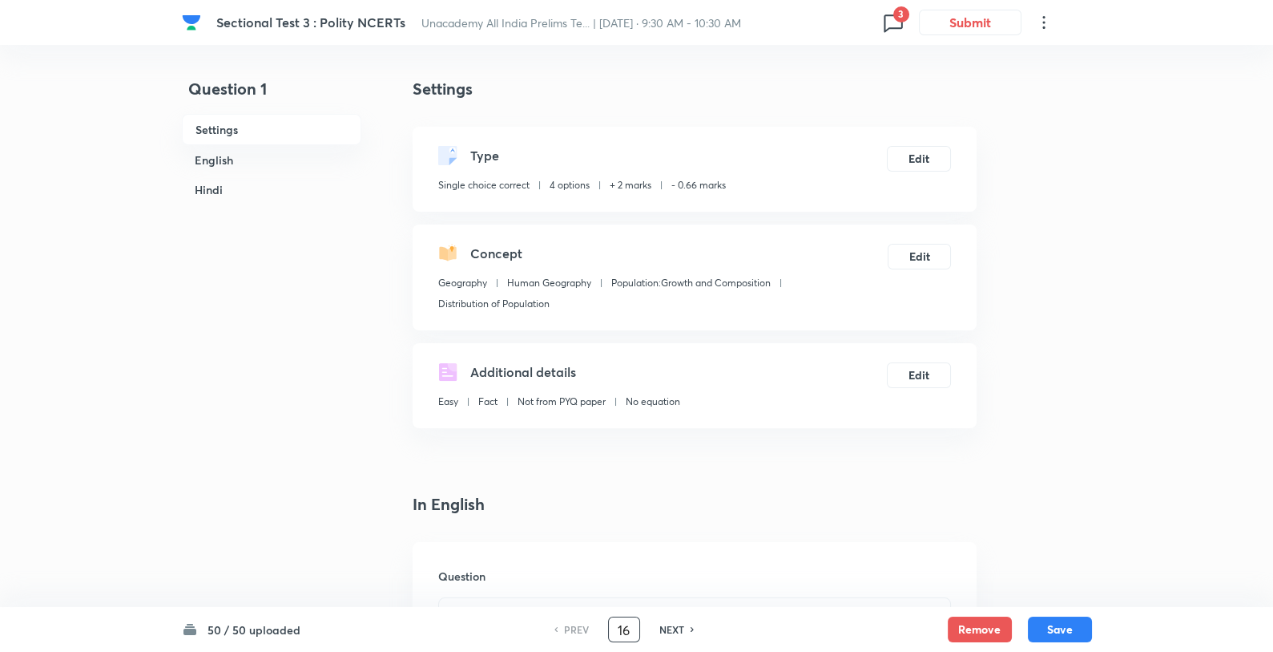
checkbox input "false"
checkbox input "true"
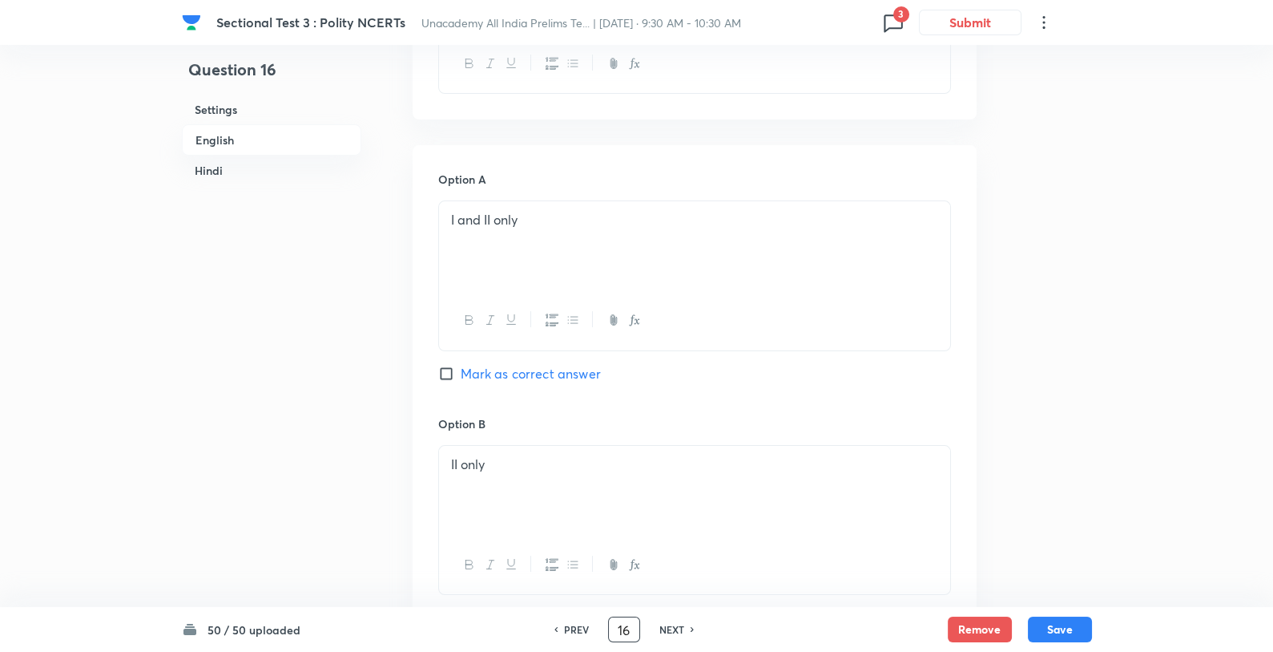
scroll to position [169, 0]
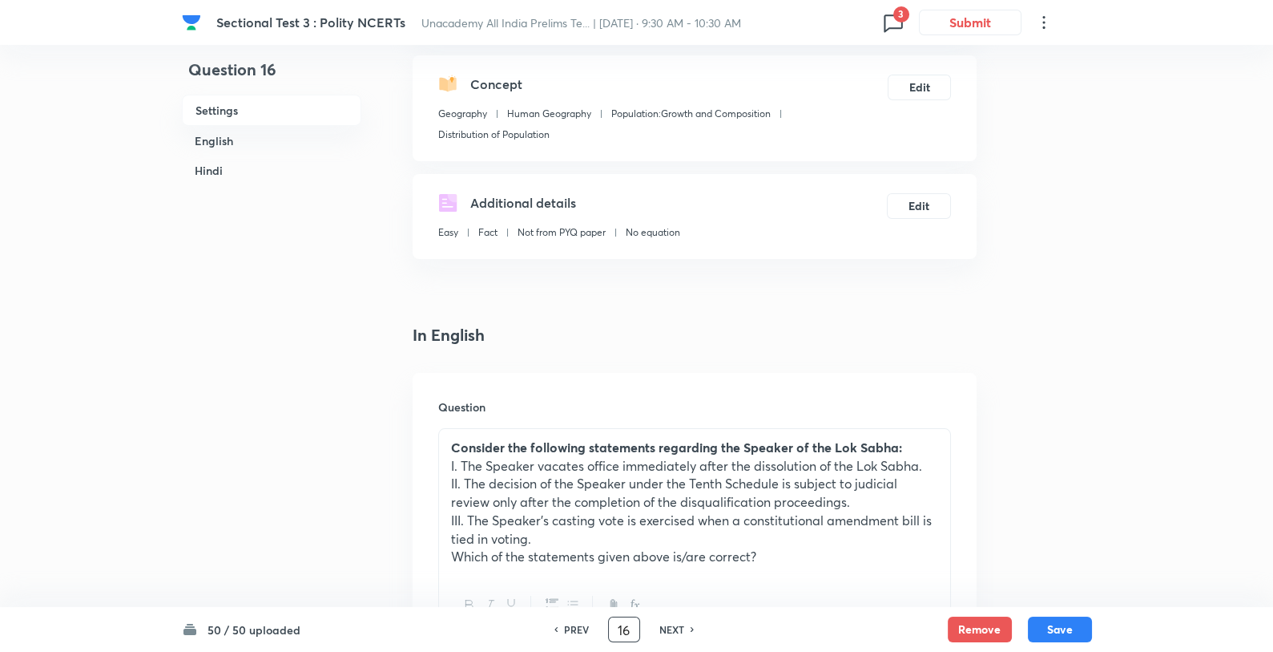
click at [558, 446] on strong "Consider the following statements regarding the Speaker of the Lok Sabha:" at bounding box center [676, 446] width 451 height 17
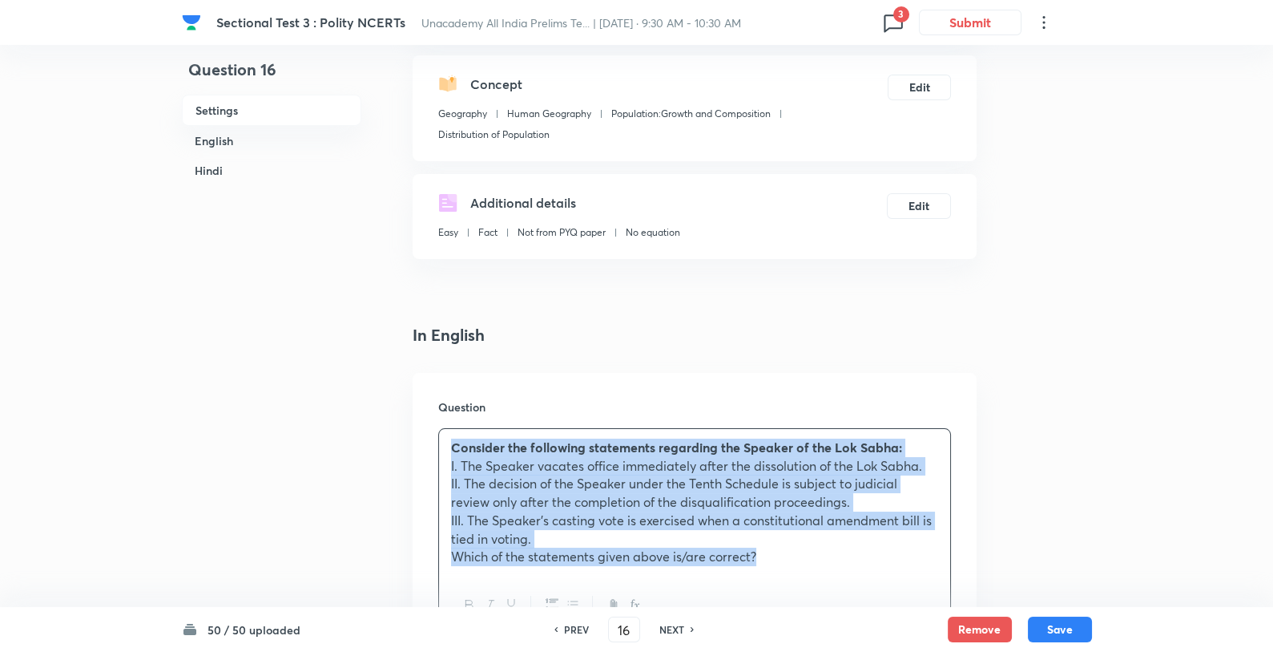
copy div "Consider the following statements regarding the Speaker of the Lok Sabha: I. Th…"
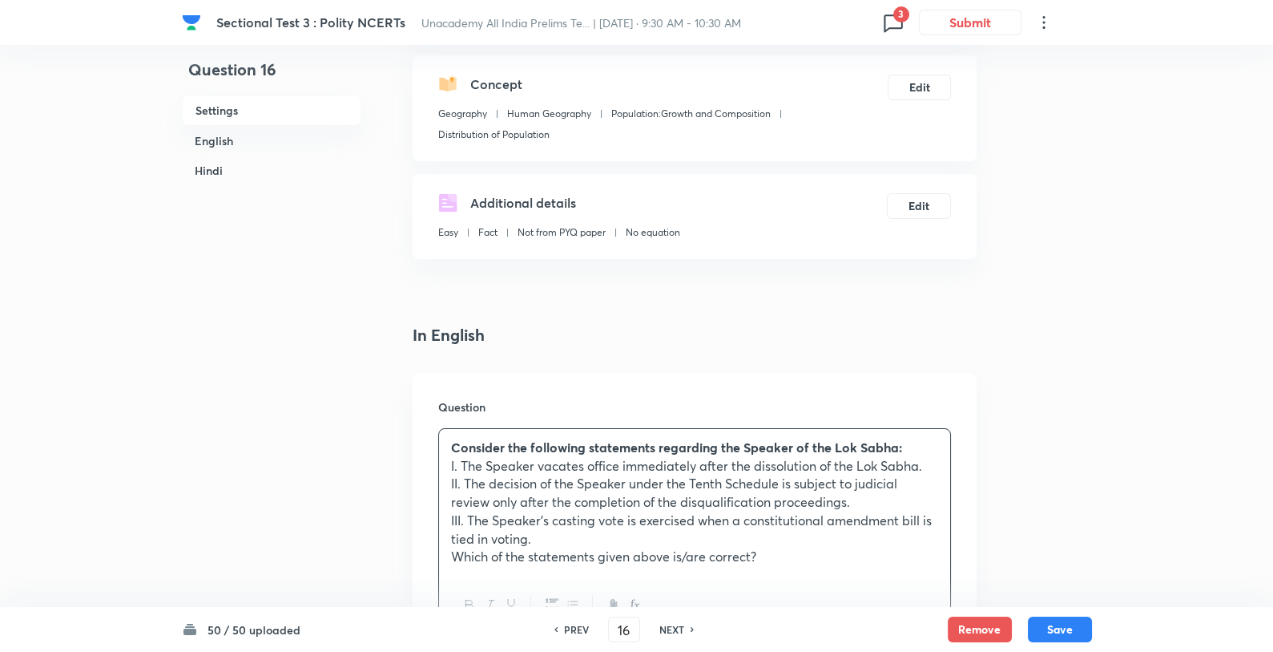
click at [886, 14] on icon at bounding box center [894, 23] width 26 height 26
click at [1035, 452] on div at bounding box center [636, 326] width 1273 height 652
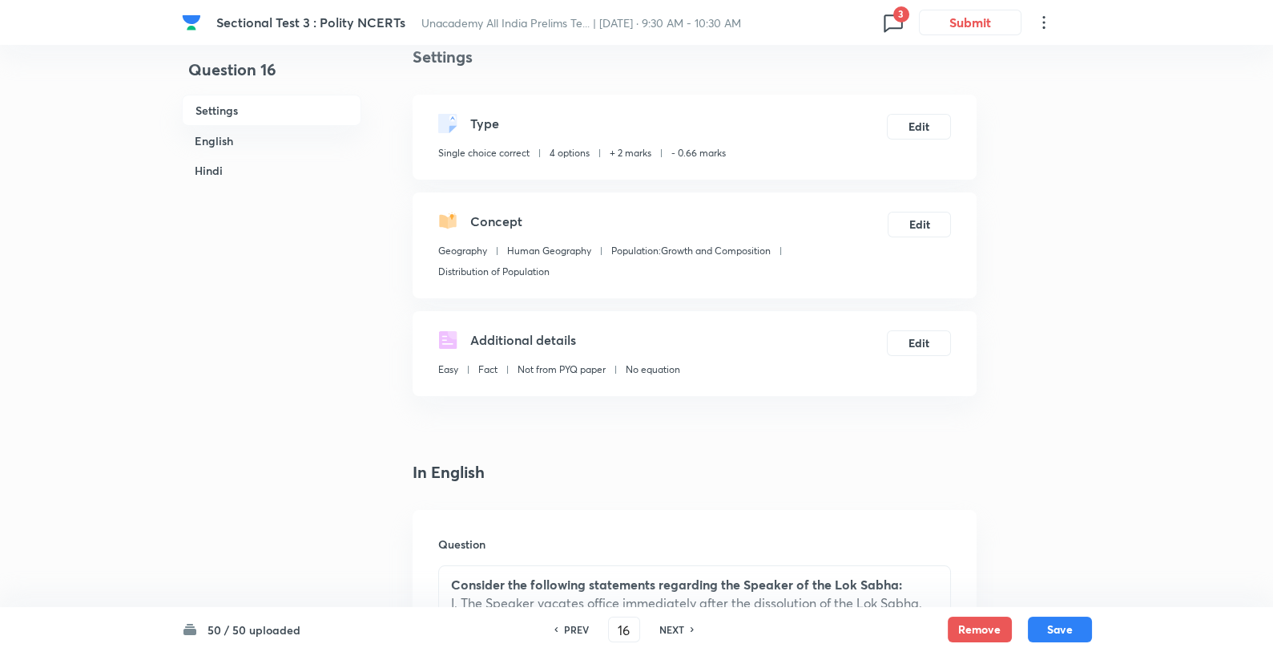
scroll to position [0, 0]
